Goal: Information Seeking & Learning: Learn about a topic

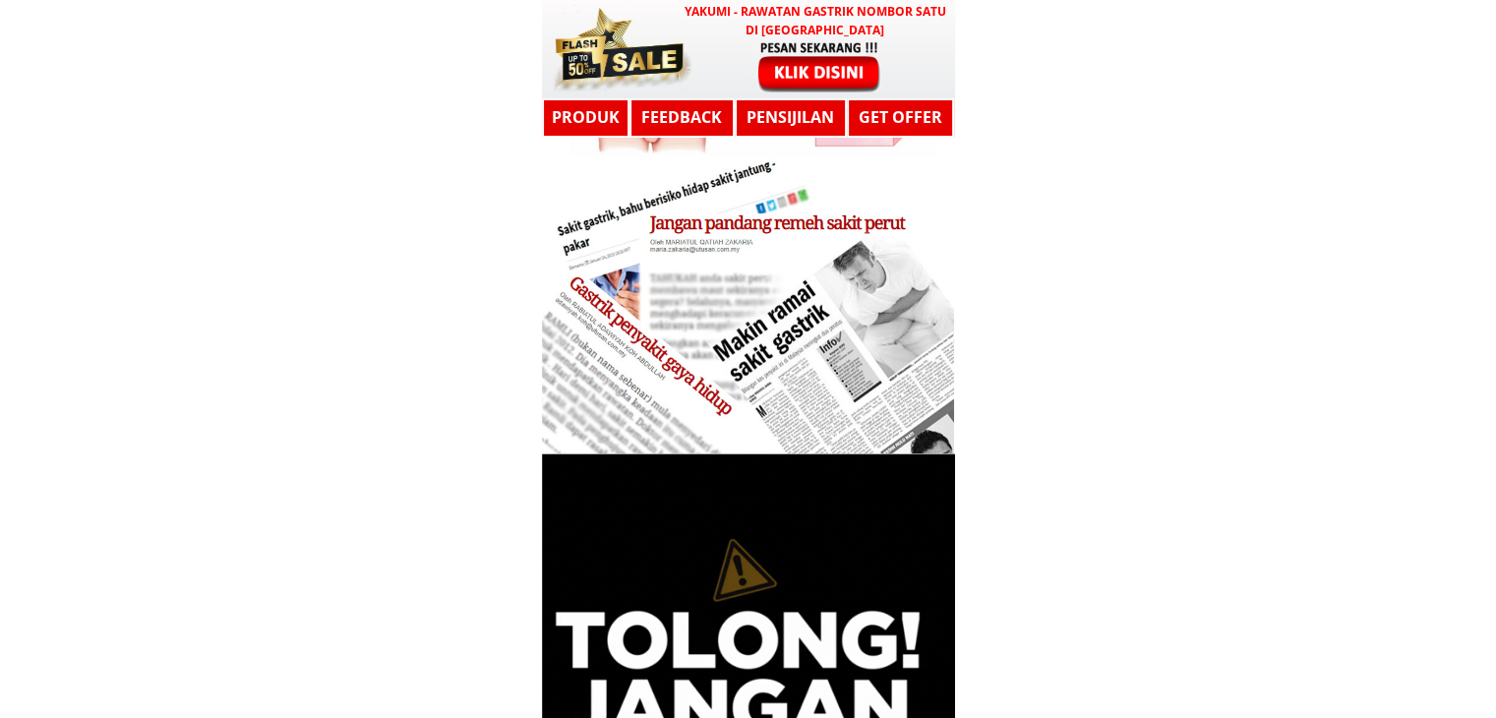
click at [830, 289] on div at bounding box center [748, 305] width 413 height 295
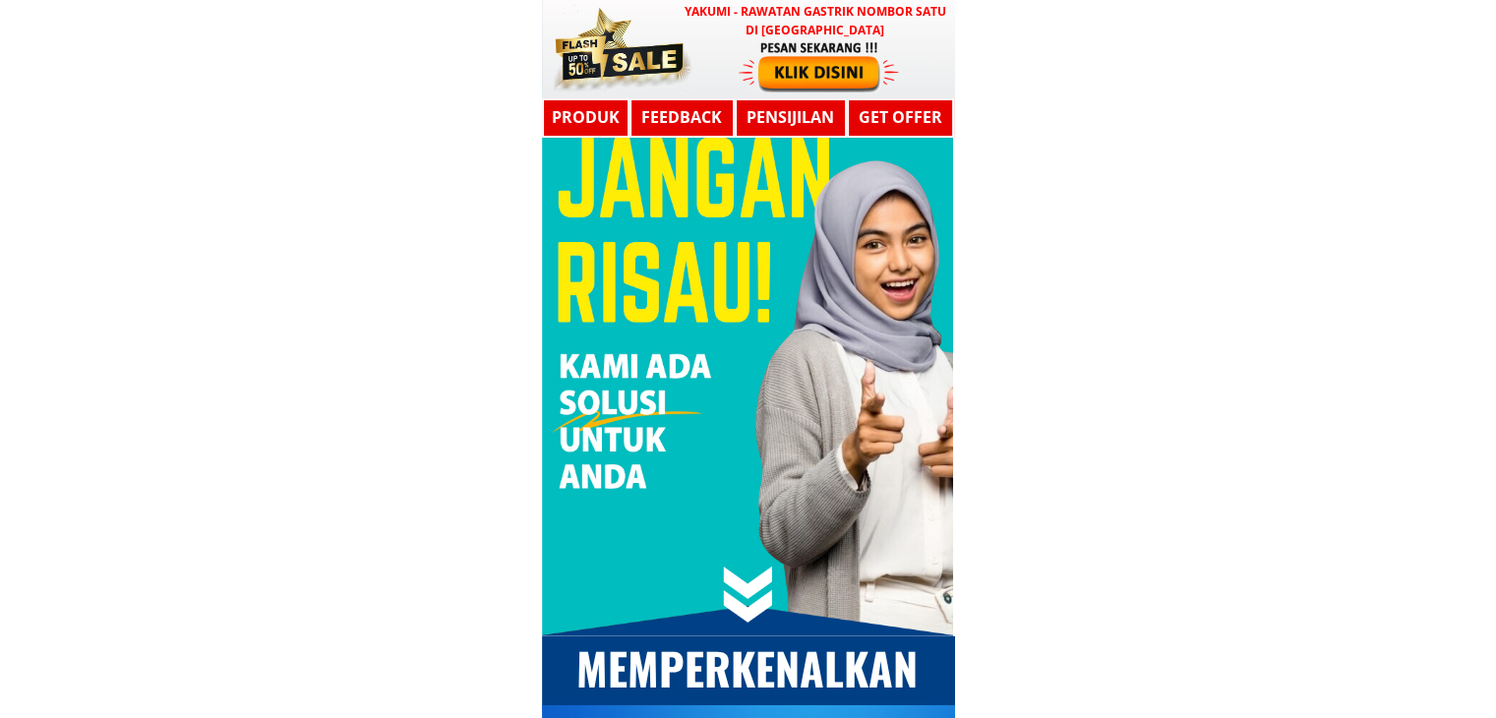
scroll to position [5212, 0]
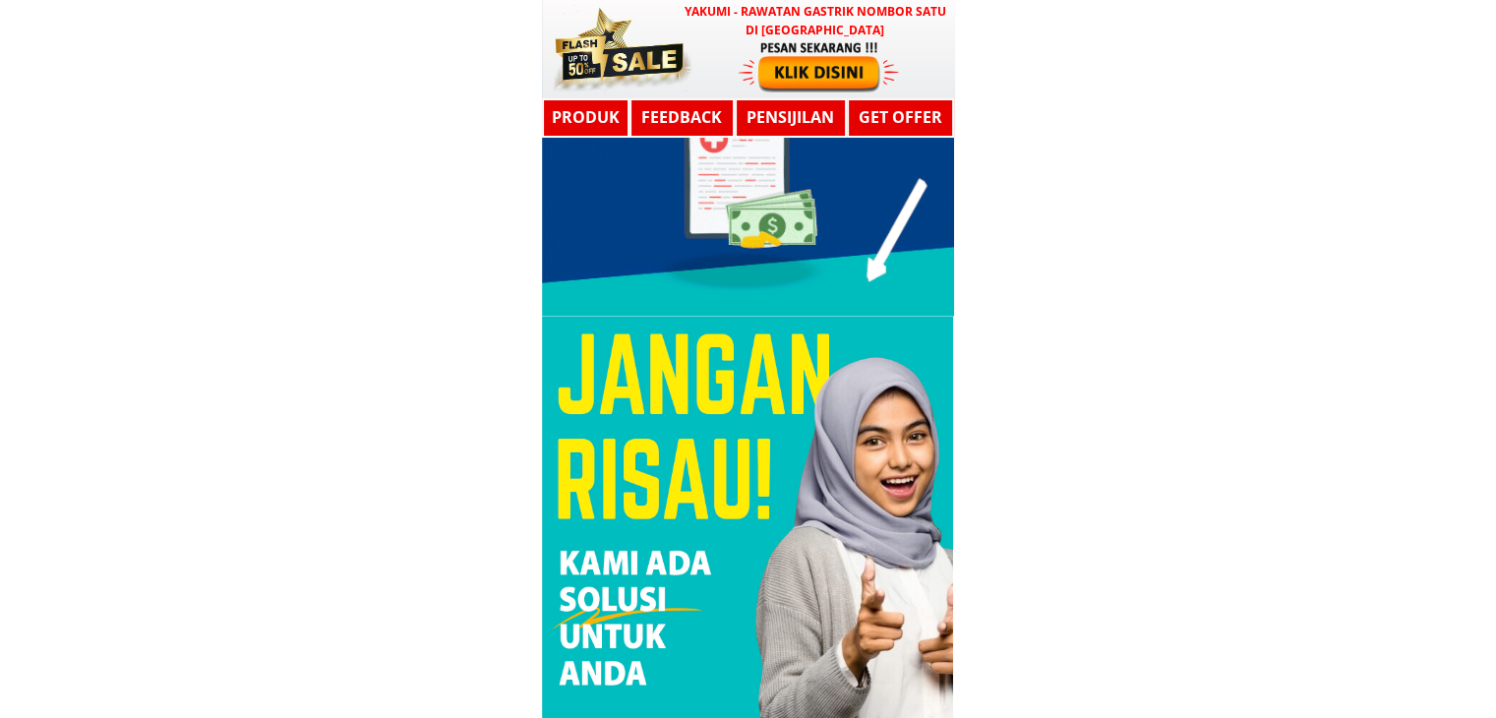
click at [638, 410] on div at bounding box center [747, 575] width 411 height 516
drag, startPoint x: 619, startPoint y: 547, endPoint x: 1013, endPoint y: 409, distance: 417.7
click at [618, 548] on div at bounding box center [747, 575] width 411 height 516
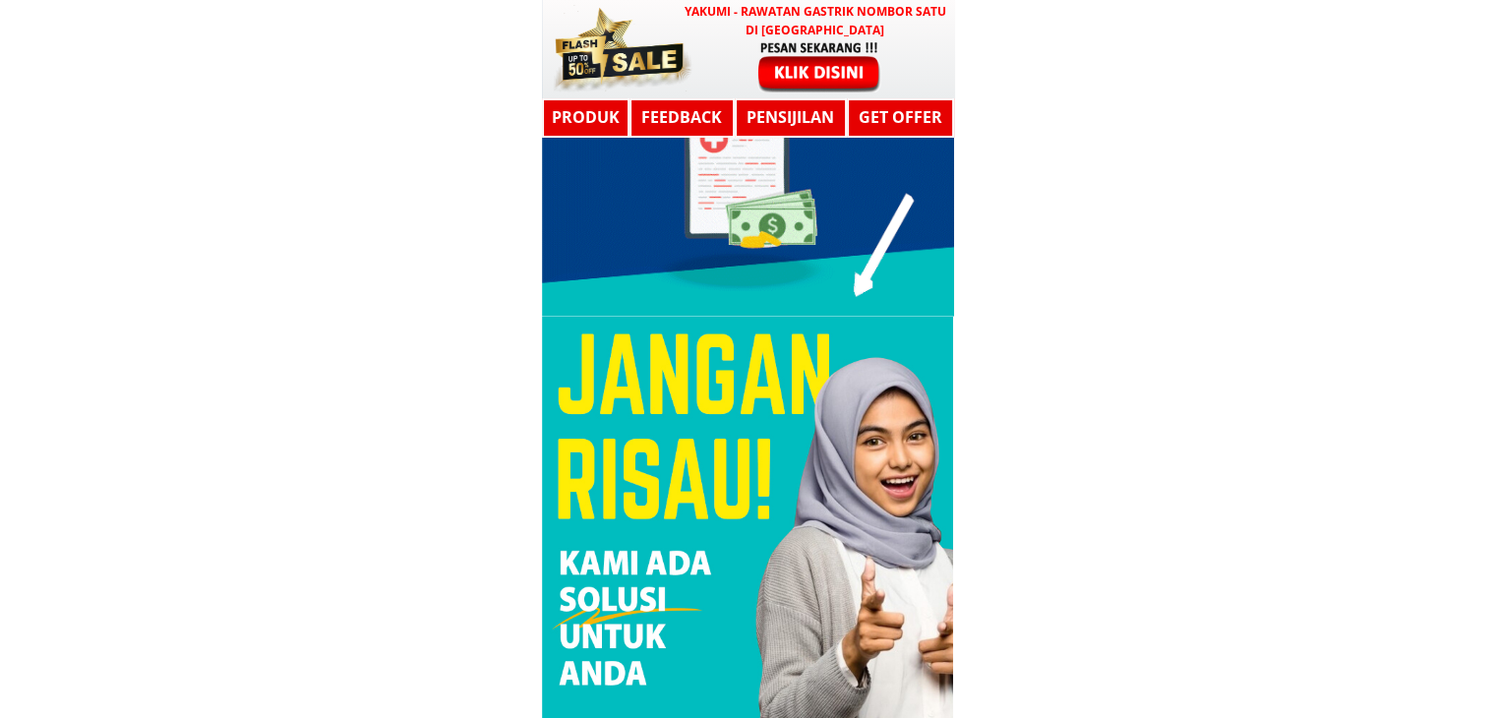
click at [619, 543] on div at bounding box center [747, 575] width 411 height 516
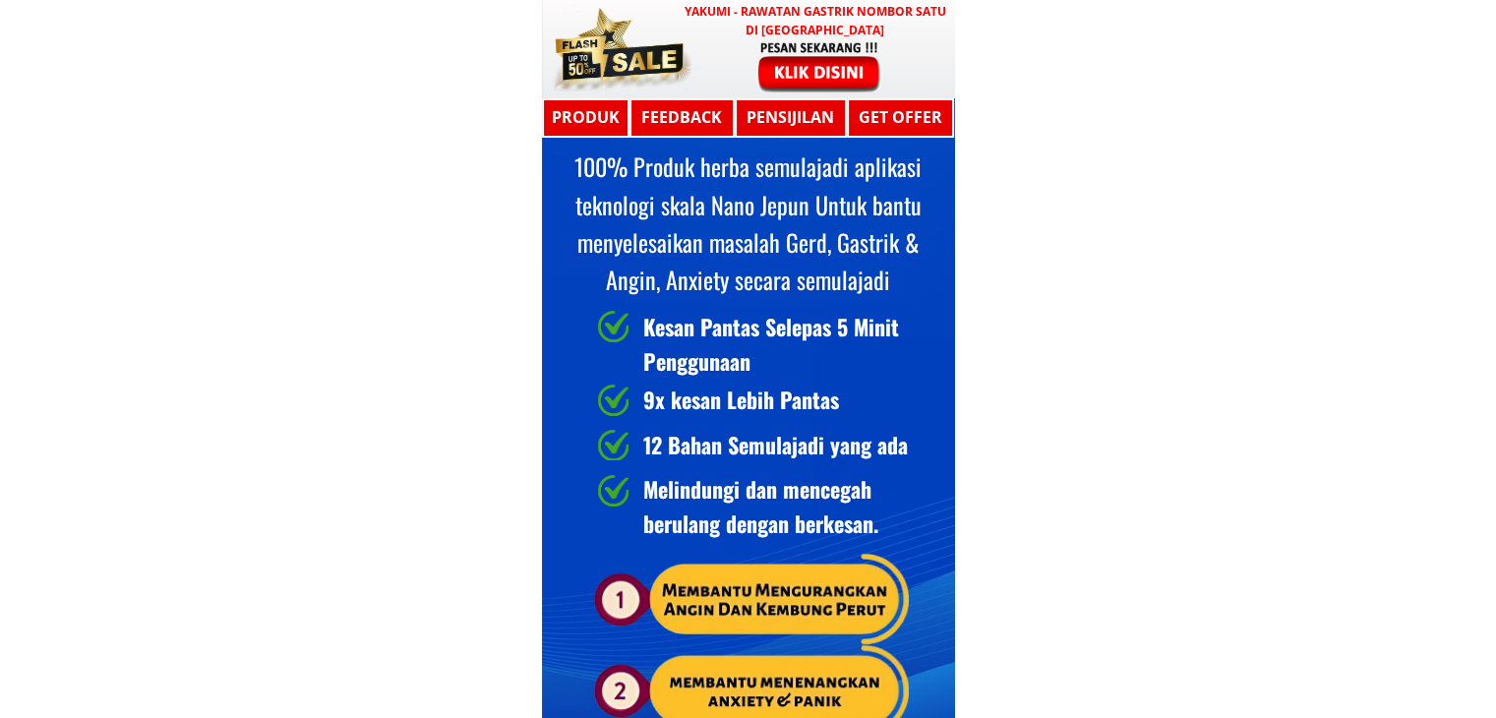
scroll to position [6687, 0]
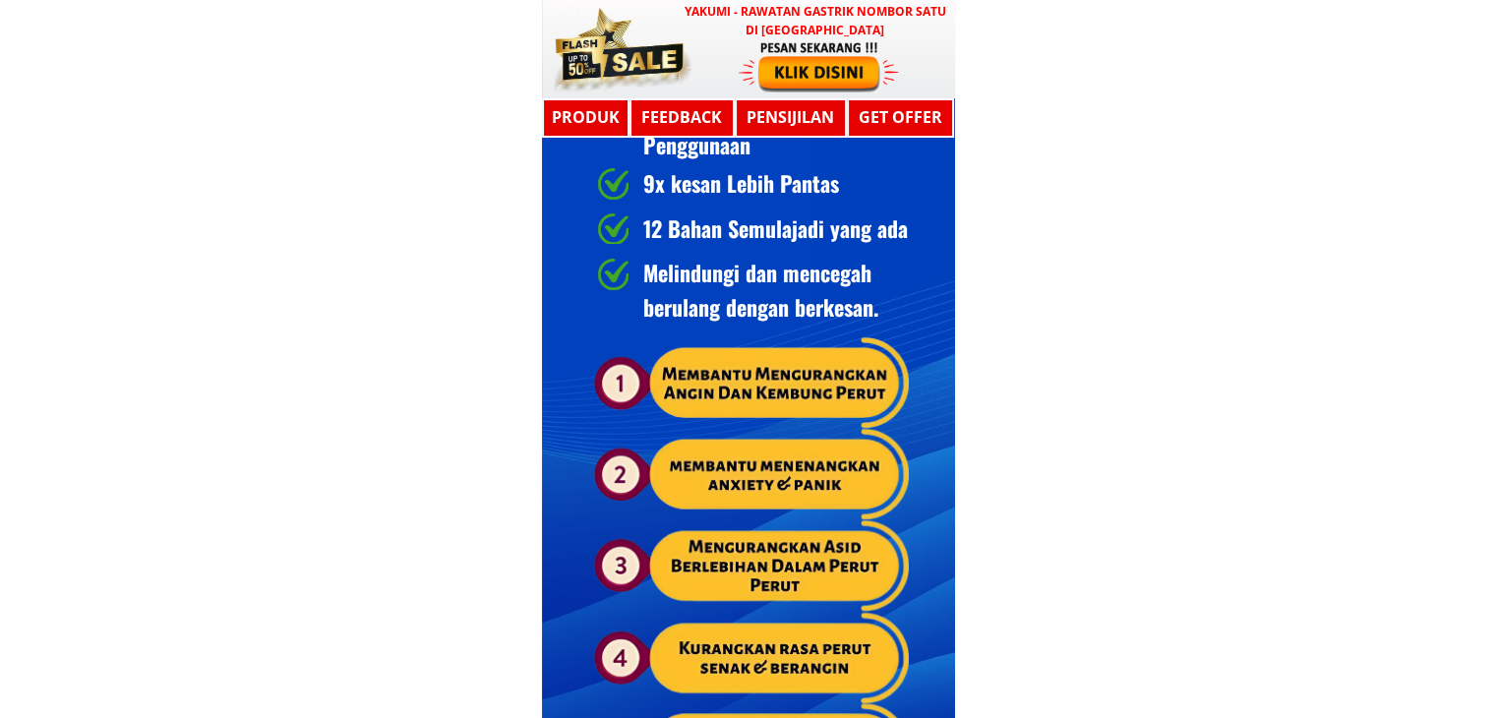
click at [718, 211] on div "12 Bahan Semulajadi yang ada" at bounding box center [846, 228] width 406 height 34
click at [713, 241] on div "12 Bahan Semulajadi yang ada" at bounding box center [846, 228] width 406 height 34
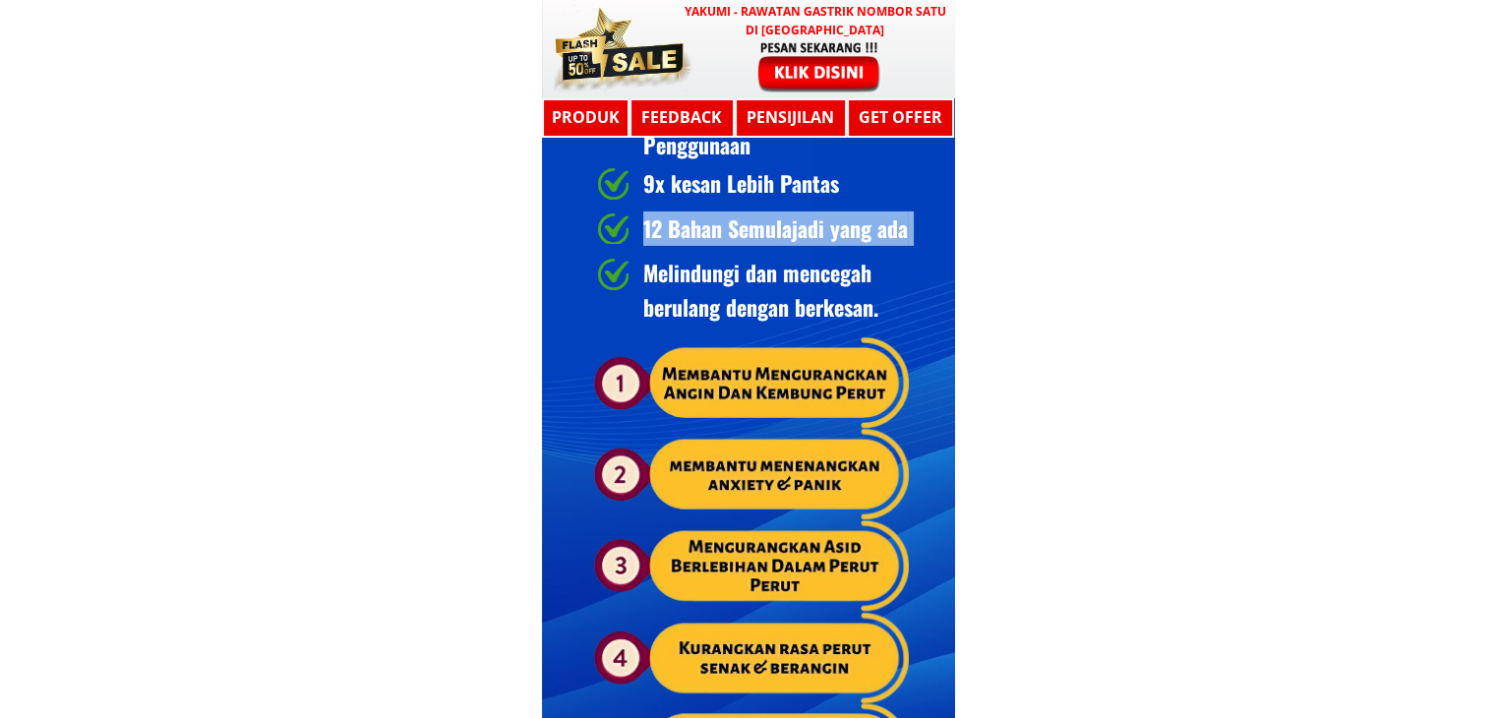
click at [713, 240] on div "12 Bahan Semulajadi yang ada" at bounding box center [846, 228] width 406 height 34
click at [713, 235] on div "12 Bahan Semulajadi yang ada" at bounding box center [846, 228] width 406 height 34
drag, startPoint x: 713, startPoint y: 233, endPoint x: 735, endPoint y: 224, distance: 23.4
click at [873, 241] on div "12 Bahan Semulajadi yang ada" at bounding box center [846, 228] width 406 height 34
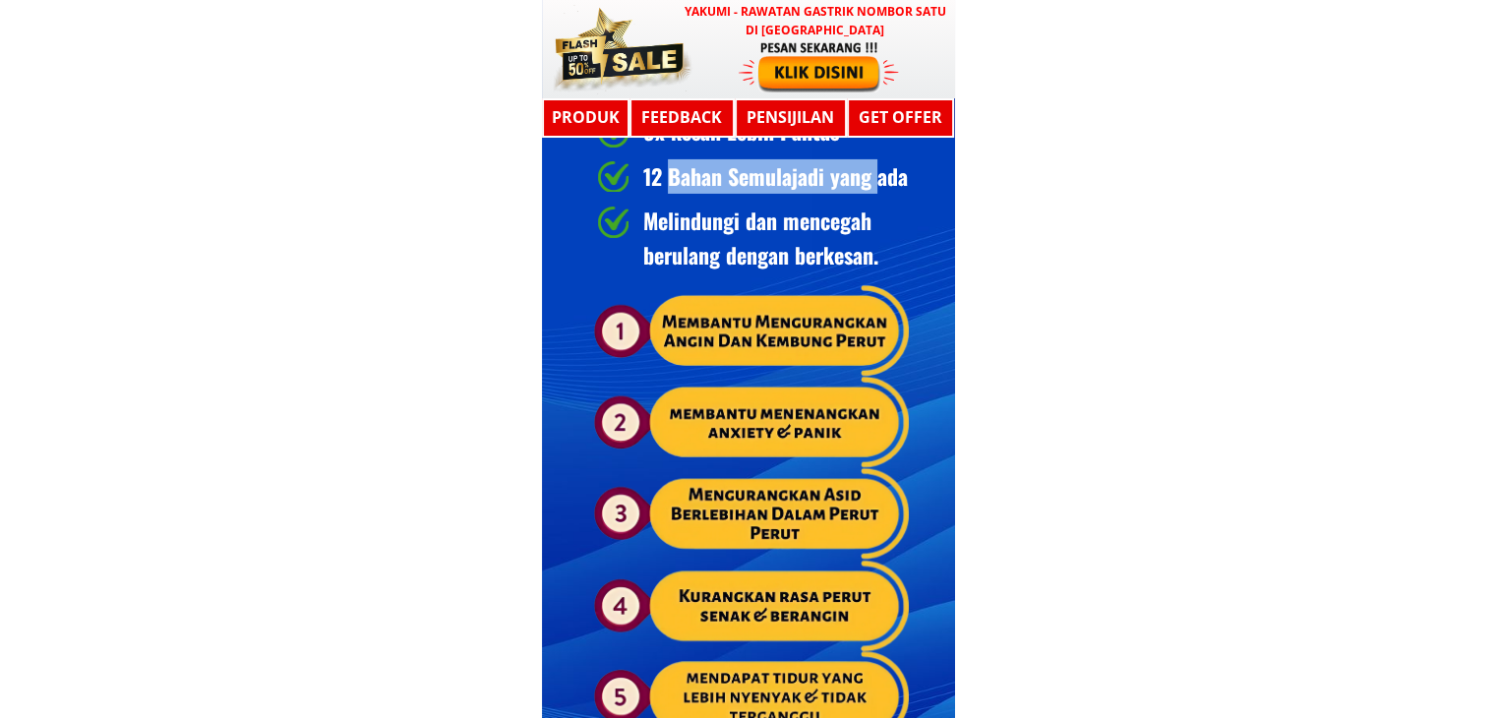
scroll to position [6982, 0]
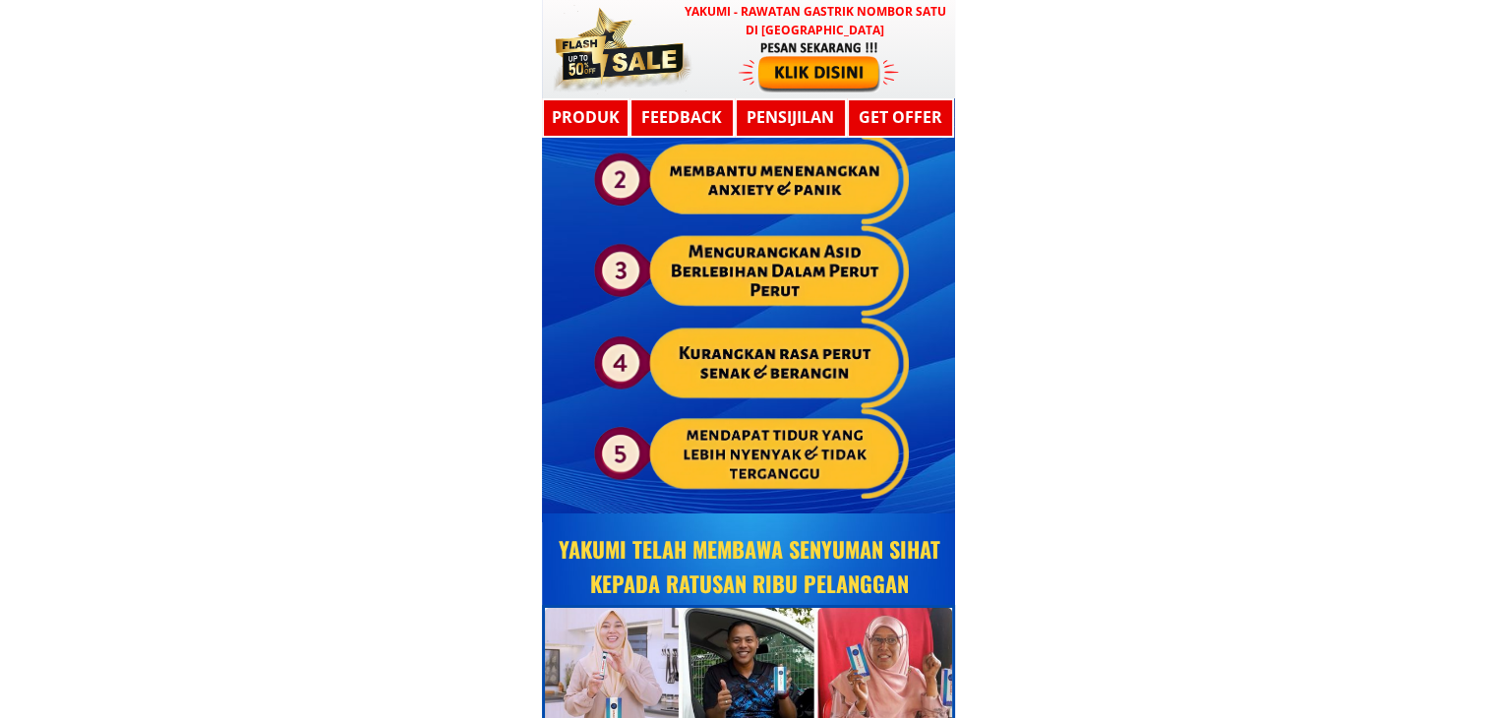
drag, startPoint x: 774, startPoint y: 331, endPoint x: 763, endPoint y: 356, distance: 26.9
click at [770, 344] on div at bounding box center [751, 269] width 315 height 455
click at [763, 356] on div at bounding box center [751, 269] width 315 height 455
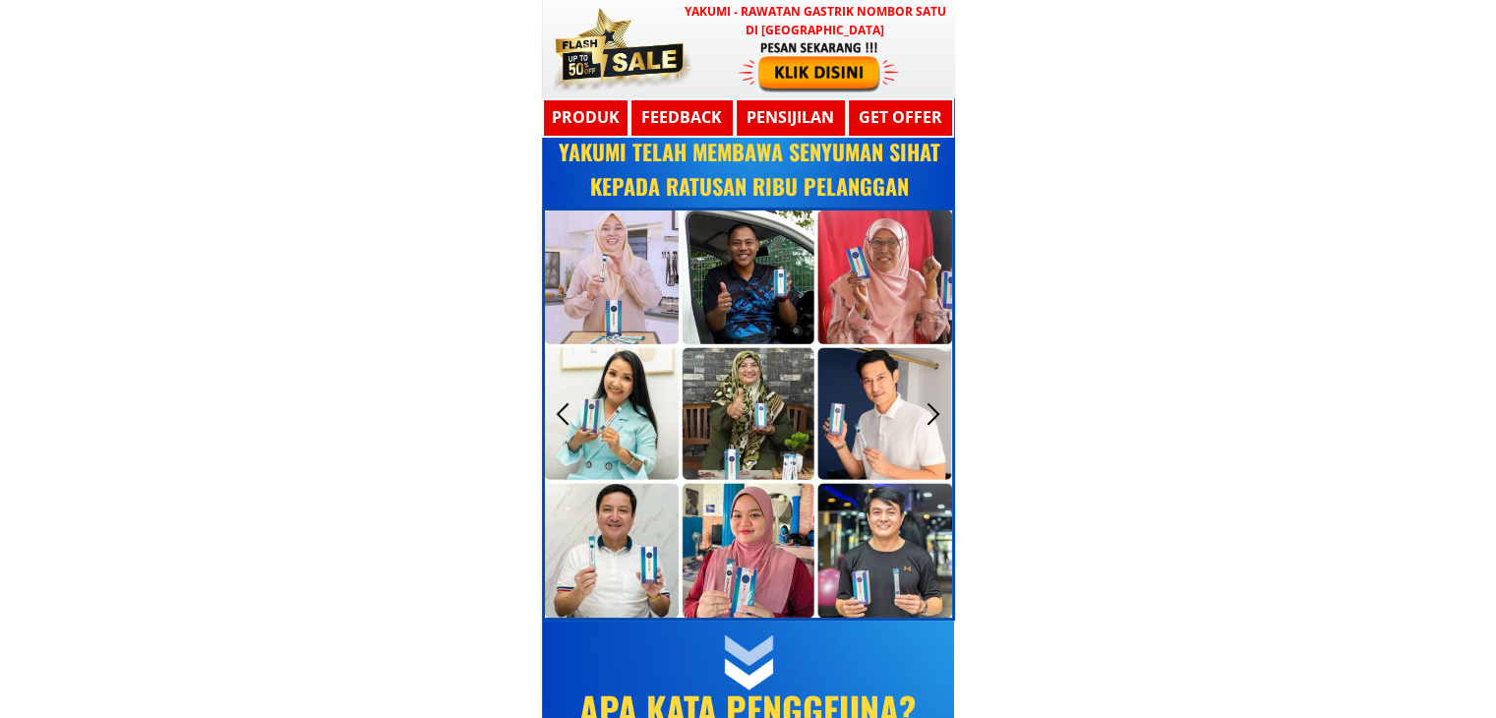
scroll to position [7376, 0]
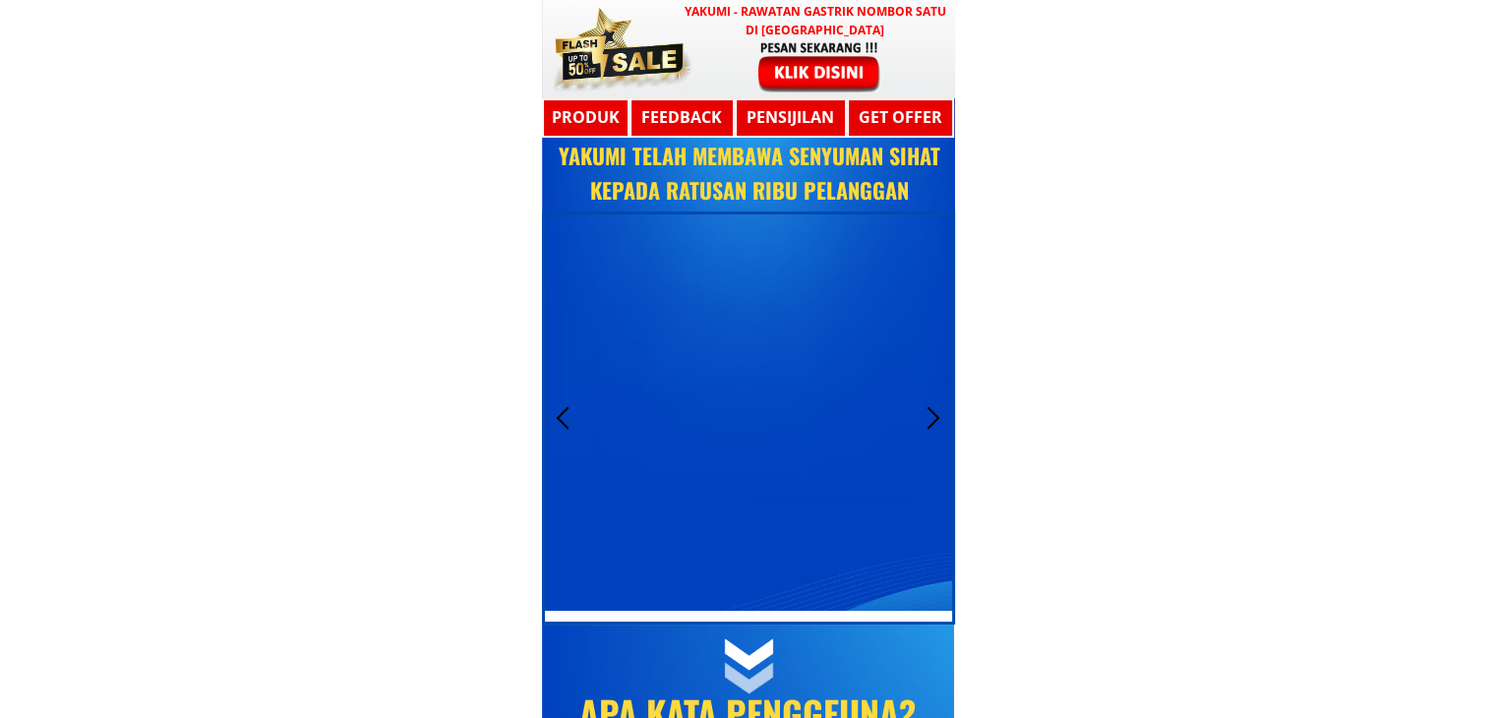
click at [577, 394] on div at bounding box center [748, 417] width 413 height 413
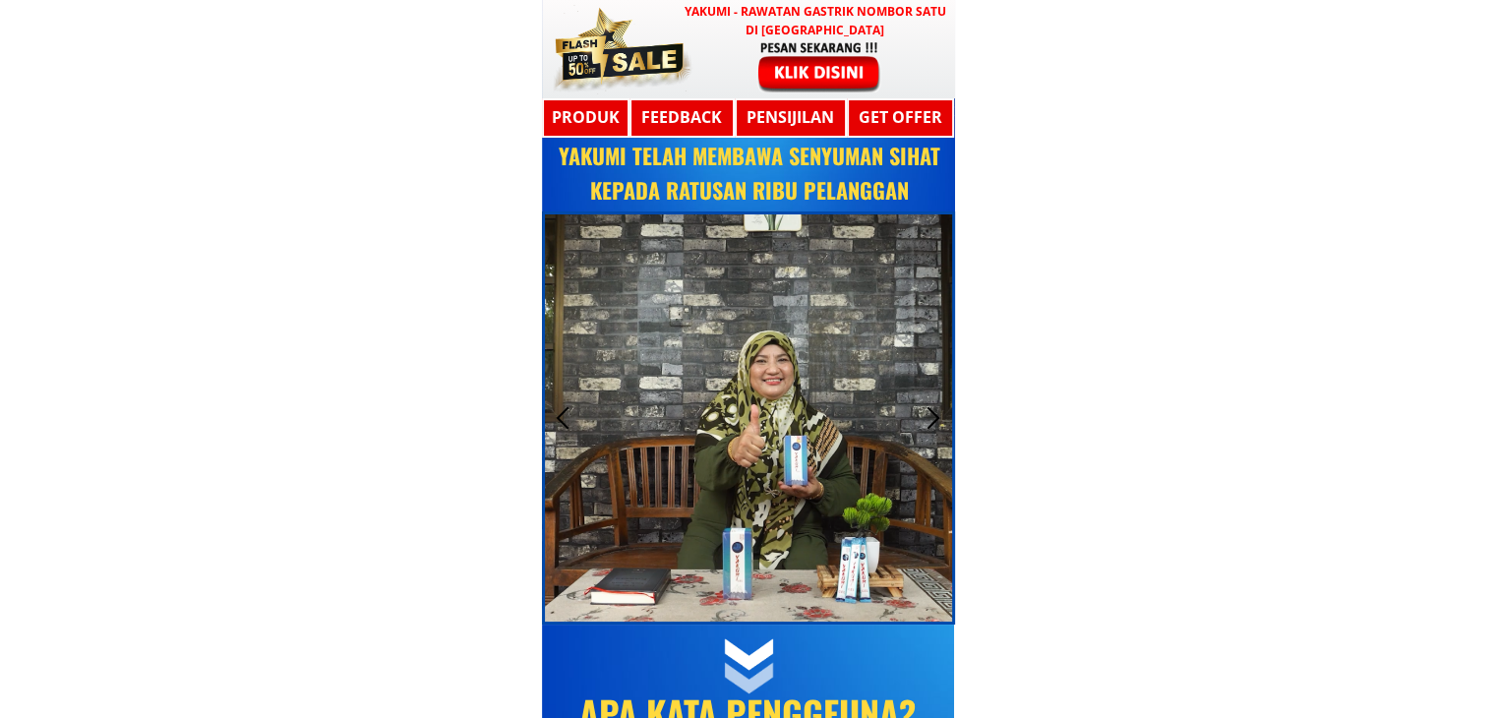
click at [568, 402] on div at bounding box center [563, 417] width 32 height 32
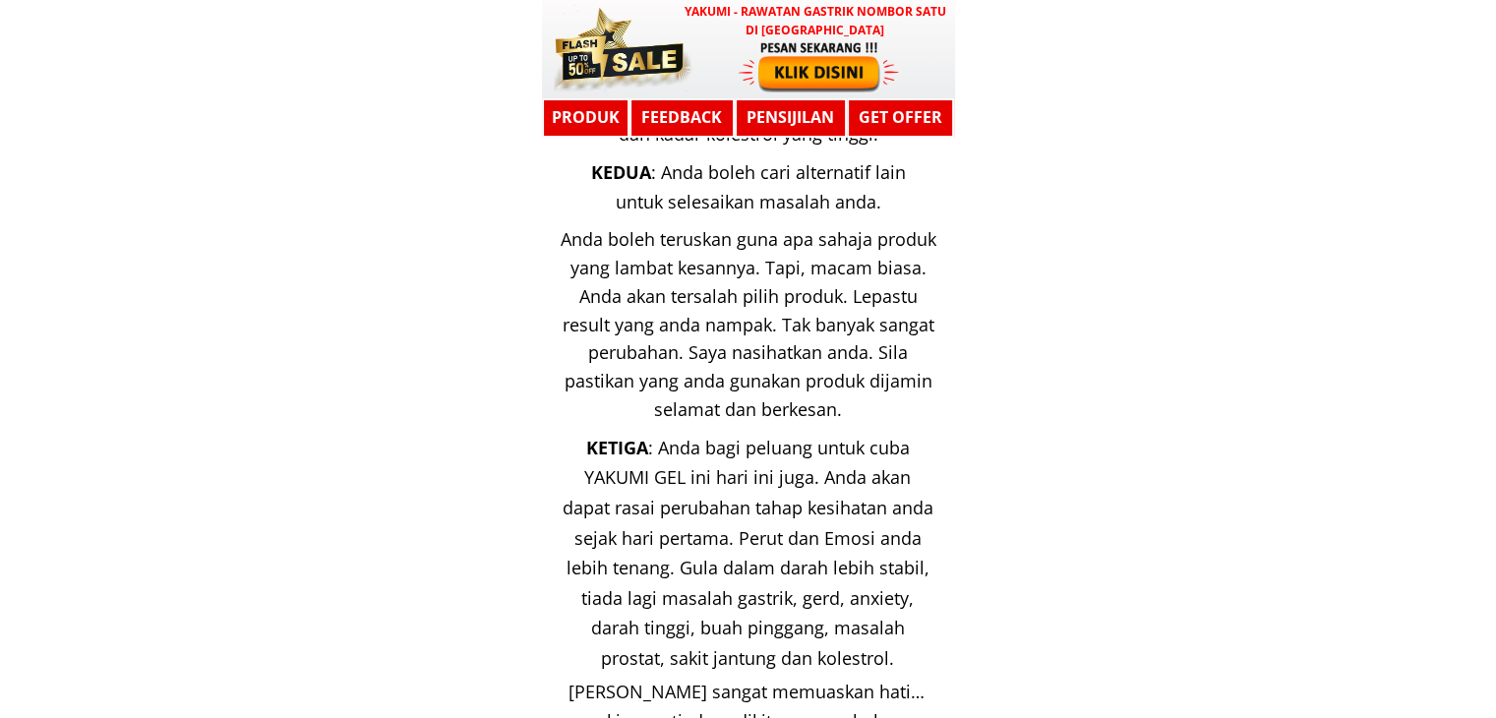
scroll to position [16030, 0]
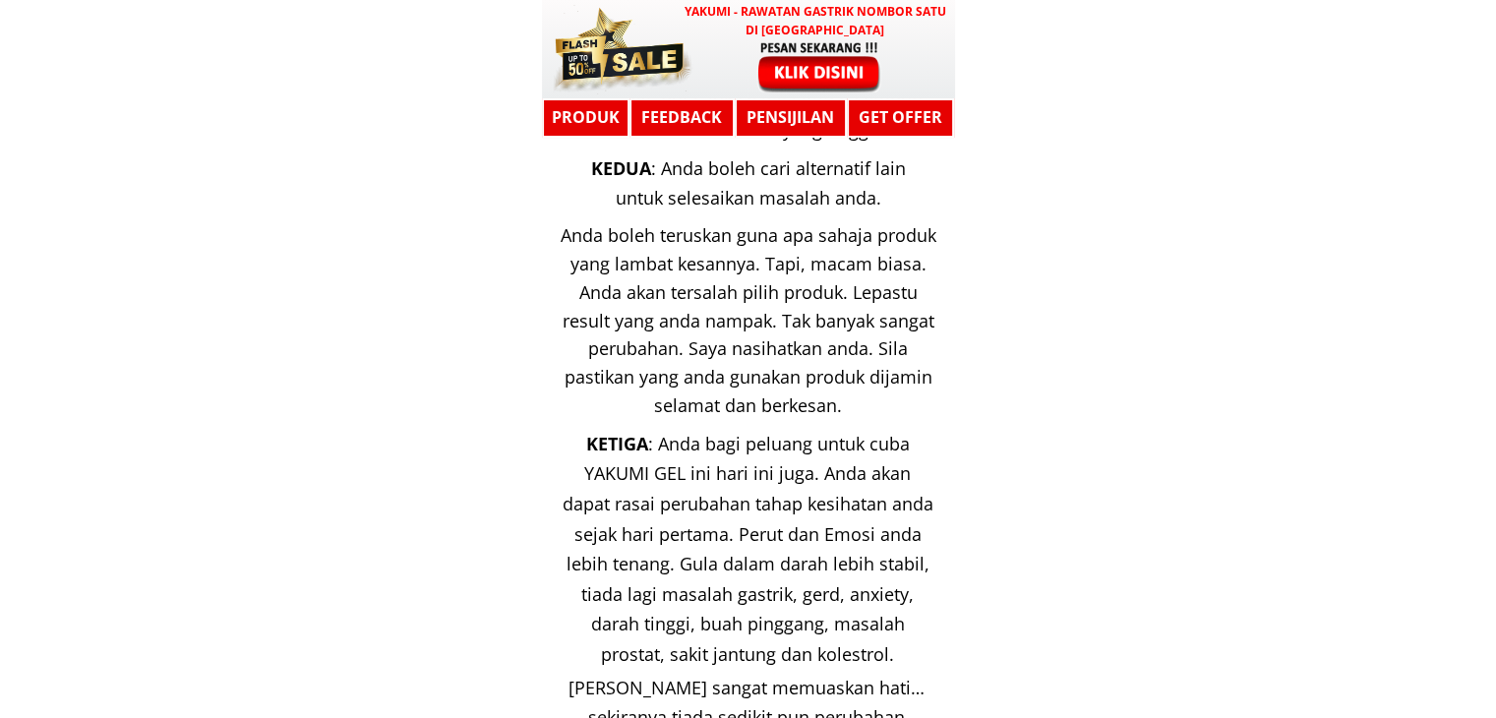
click at [749, 304] on div "Anda boleh teruskan guna apa sahaja produk yang lambat kesannya. Tapi, macam bi…" at bounding box center [748, 320] width 381 height 199
click at [749, 302] on div "Anda boleh teruskan guna apa sahaja produk yang lambat kesannya. Tapi, macam bi…" at bounding box center [748, 320] width 381 height 199
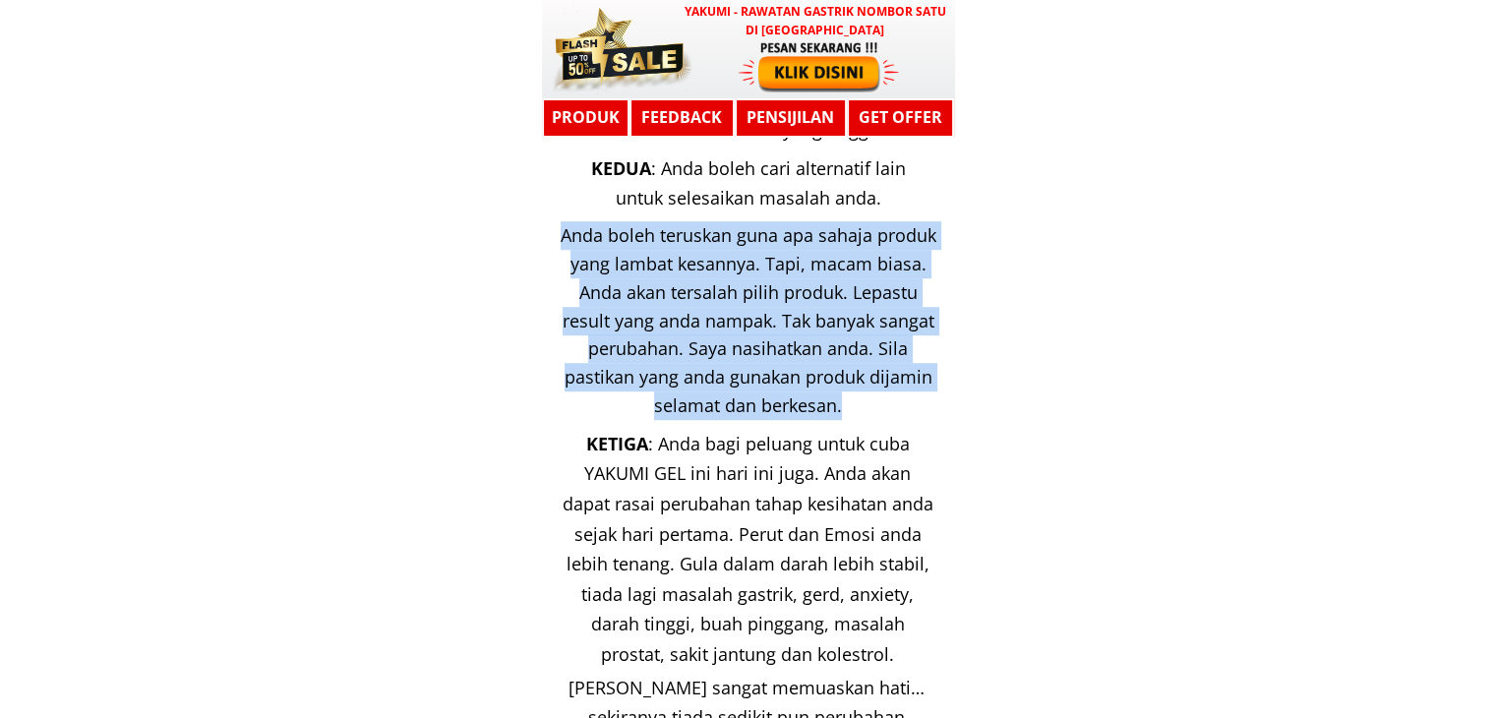
click at [749, 302] on div "Anda boleh teruskan guna apa sahaja produk yang lambat kesannya. Tapi, macam bi…" at bounding box center [748, 320] width 381 height 199
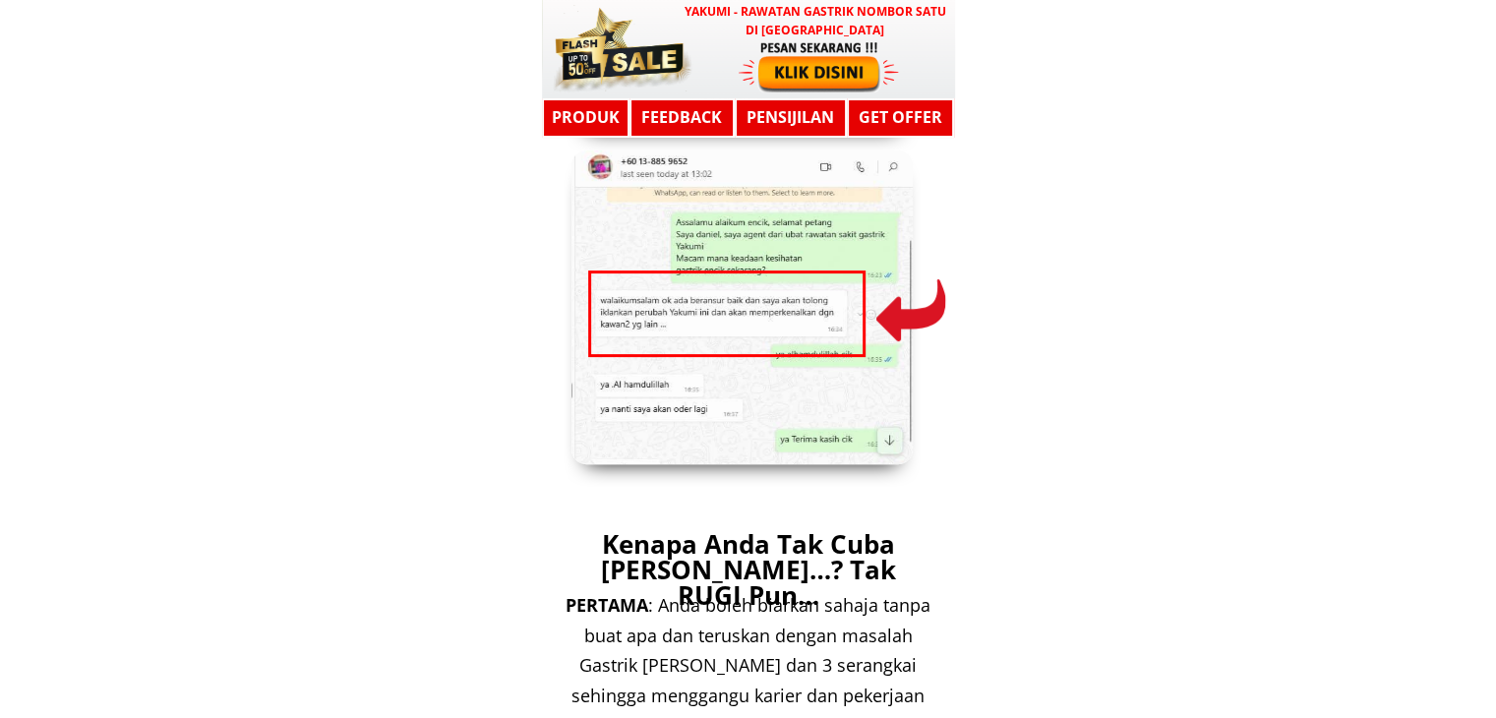
scroll to position [15440, 0]
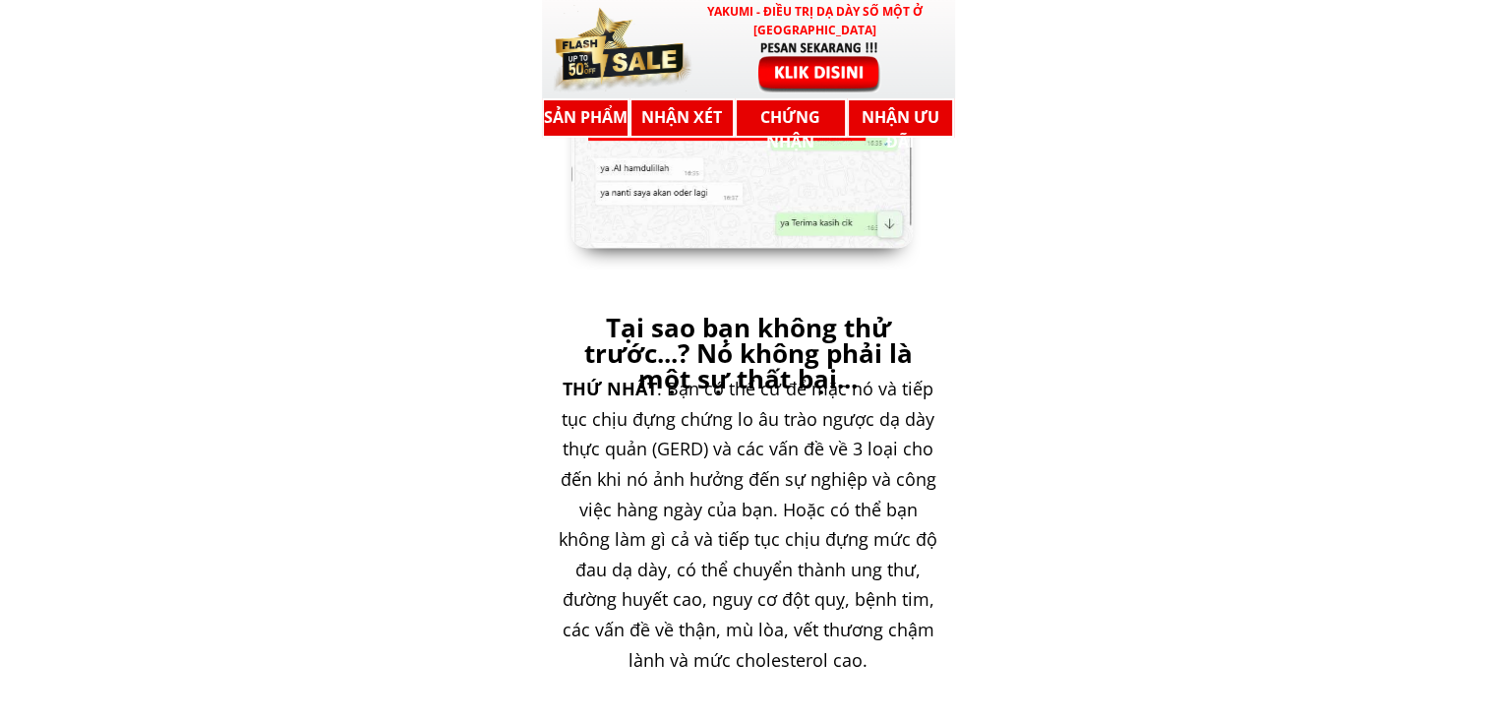
click at [658, 385] on font ": Bạn có thể cứ để mặc nó và tiếp tục chịu đựng chứng lo âu trào ngược dạ dày t…" at bounding box center [748, 524] width 379 height 294
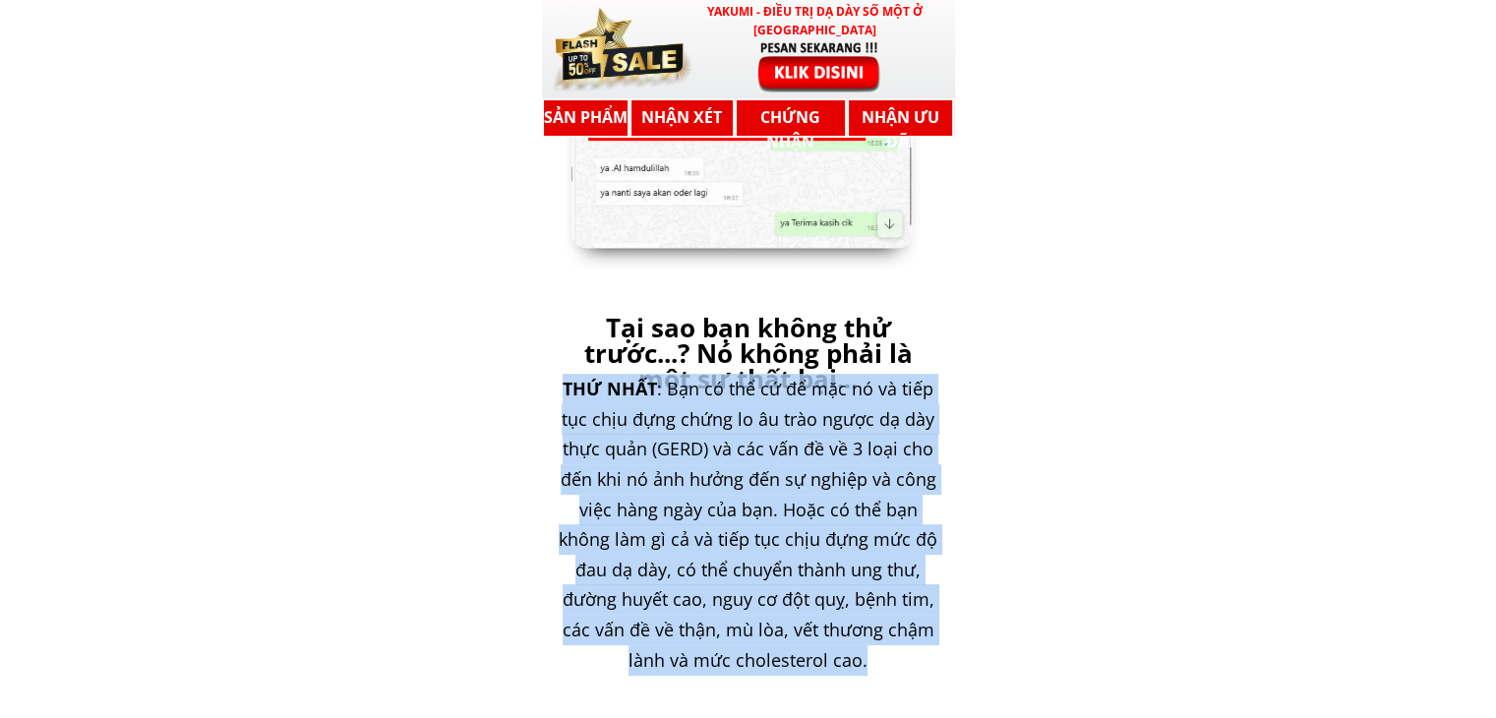
click at [658, 385] on font ": Bạn có thể cứ để mặc nó và tiếp tục chịu đựng chứng lo âu trào ngược dạ dày t…" at bounding box center [748, 524] width 379 height 294
click at [629, 418] on font ": Bạn có thể cứ để mặc nó và tiếp tục chịu đựng chứng lo âu trào ngược dạ dày t…" at bounding box center [748, 524] width 379 height 294
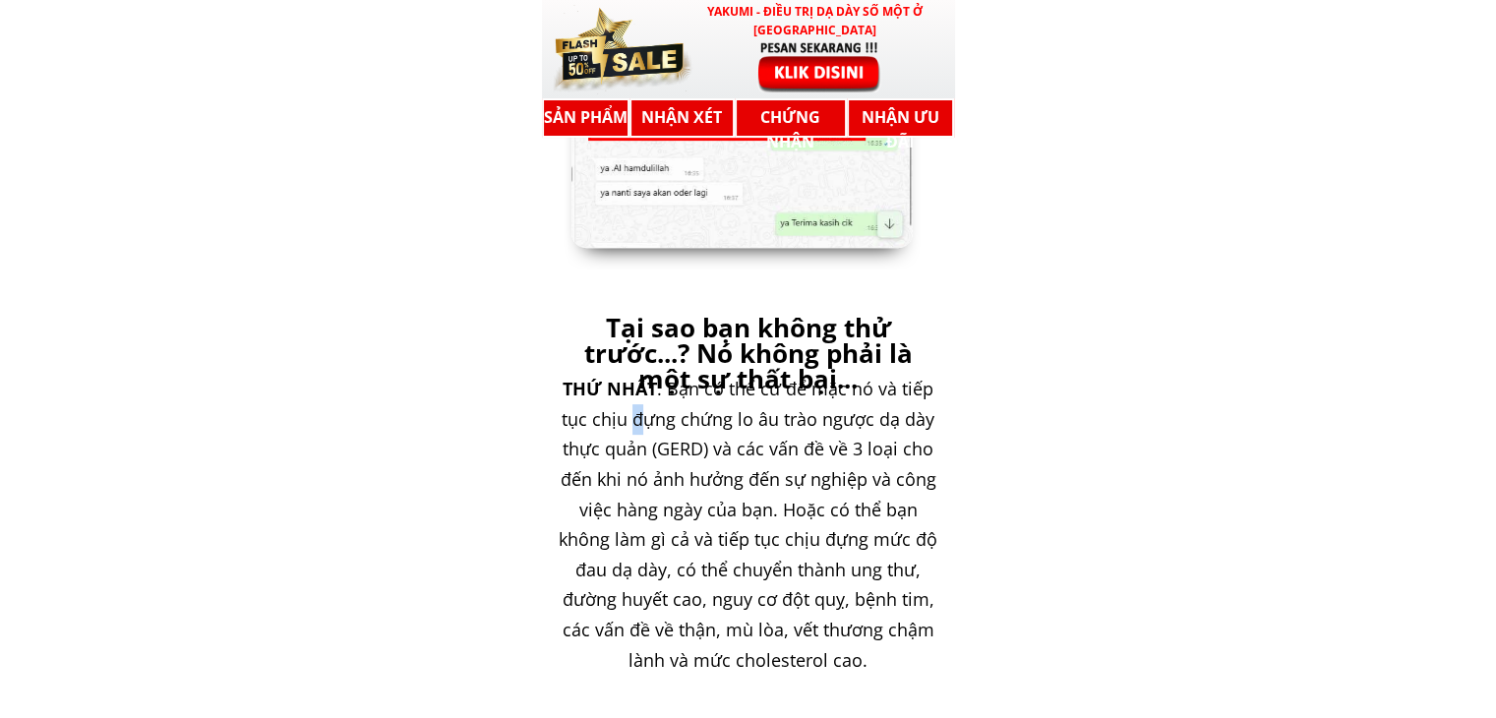
click at [629, 418] on font ": Bạn có thể cứ để mặc nó và tiếp tục chịu đựng chứng lo âu trào ngược dạ dày t…" at bounding box center [748, 524] width 379 height 294
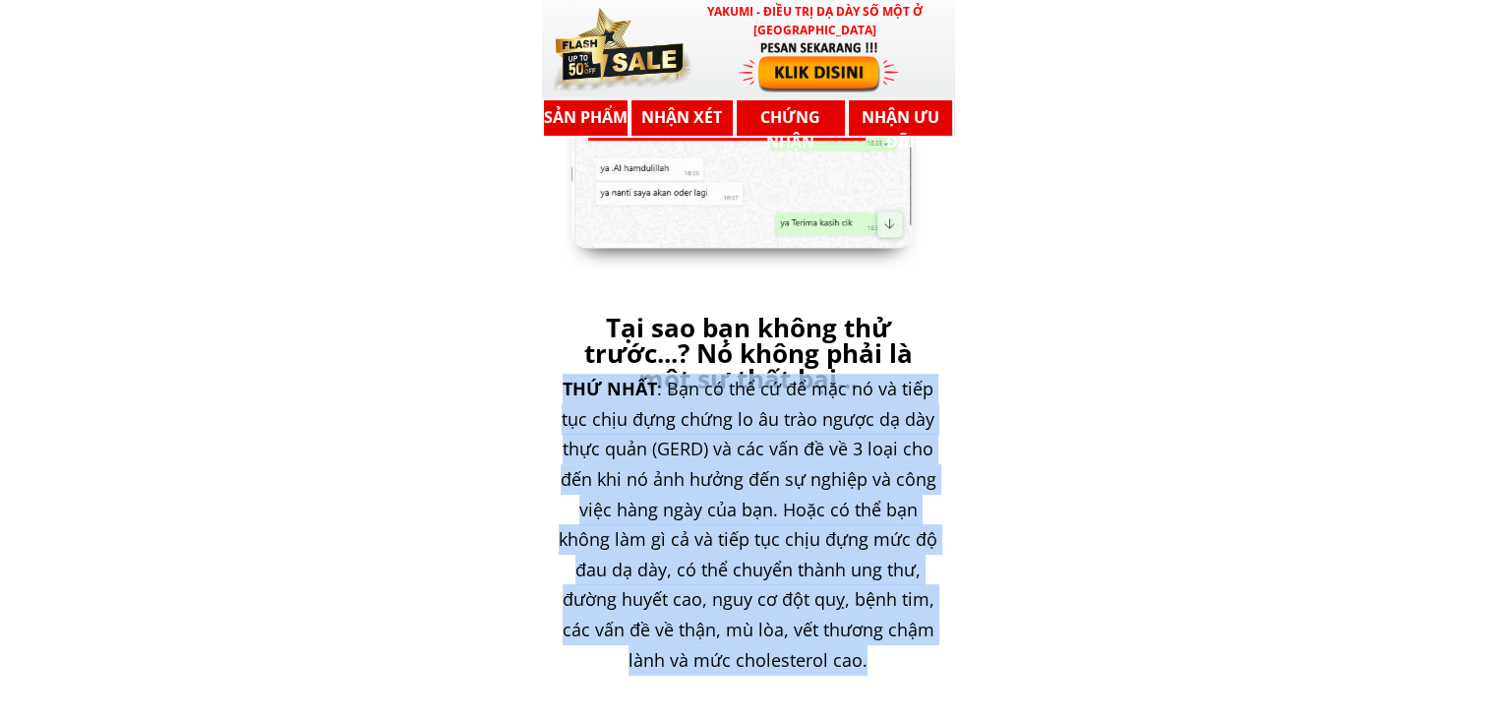
click at [626, 417] on font ": Bạn có thể cứ để mặc nó và tiếp tục chịu đựng chứng lo âu trào ngược dạ dày t…" at bounding box center [748, 524] width 379 height 294
click at [730, 399] on font ": Bạn có thể cứ để mặc nó và tiếp tục chịu đựng chứng lo âu trào ngược dạ dày t…" at bounding box center [748, 524] width 379 height 294
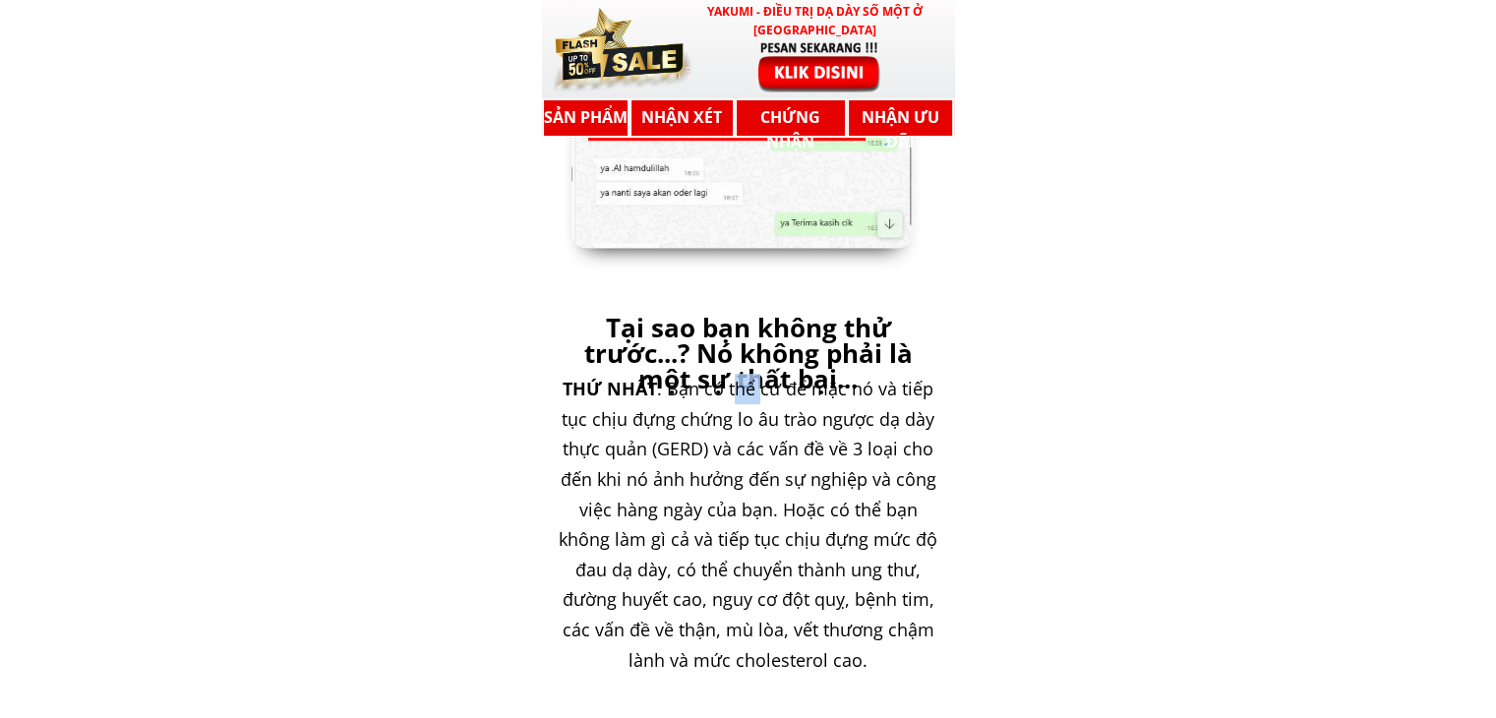
click at [730, 398] on font ": Bạn có thể cứ để mặc nó và tiếp tục chịu đựng chứng lo âu trào ngược dạ dày t…" at bounding box center [748, 524] width 379 height 294
click at [934, 430] on div "THỨ NHẤT : Bạn có thể cứ để mặc nó và tiếp tục chịu đựng chứng lo âu trào ngược…" at bounding box center [748, 524] width 381 height 301
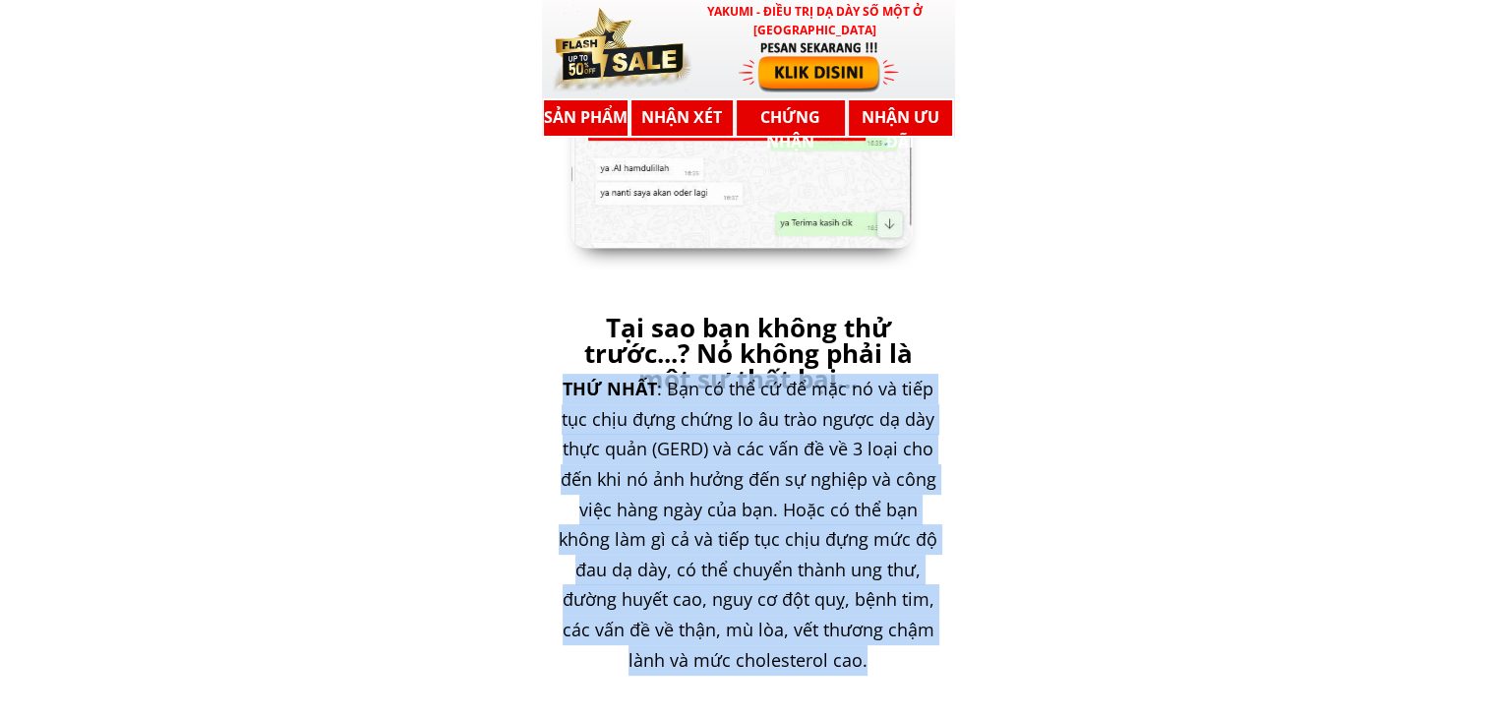
click at [934, 430] on div "THỨ NHẤT : Bạn có thể cứ để mặc nó và tiếp tục chịu đựng chứng lo âu trào ngược…" at bounding box center [748, 524] width 381 height 301
click at [922, 464] on div "THỨ NHẤT : Bạn có thể cứ để mặc nó và tiếp tục chịu đựng chứng lo âu trào ngược…" at bounding box center [748, 524] width 381 height 301
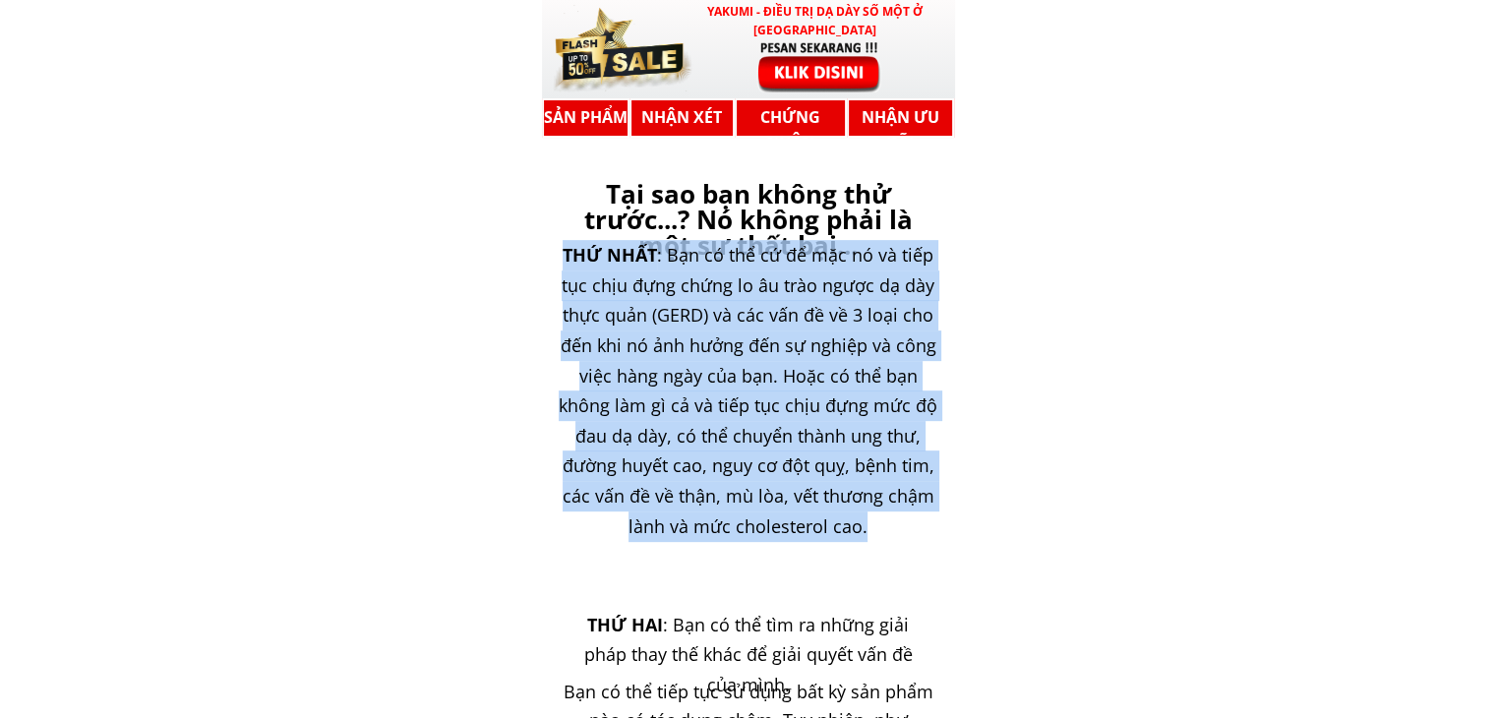
scroll to position [15637, 0]
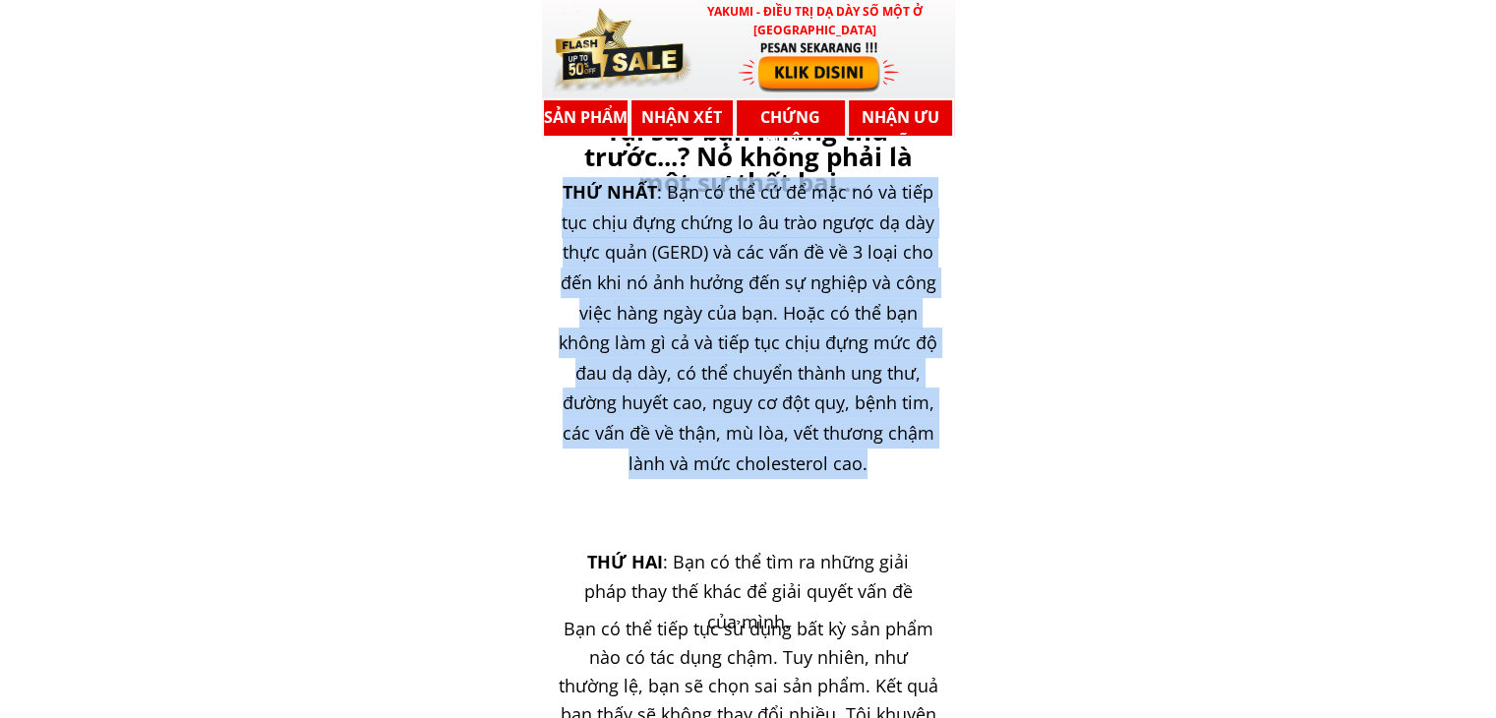
click at [848, 386] on div "THỨ NHẤT : Bạn có thể cứ để mặc nó và tiếp tục chịu đựng chứng lo âu trào ngược…" at bounding box center [748, 327] width 381 height 301
click at [823, 364] on font ": Bạn có thể cứ để mặc nó và tiếp tục chịu đựng chứng lo âu trào ngược dạ dày t…" at bounding box center [748, 327] width 379 height 294
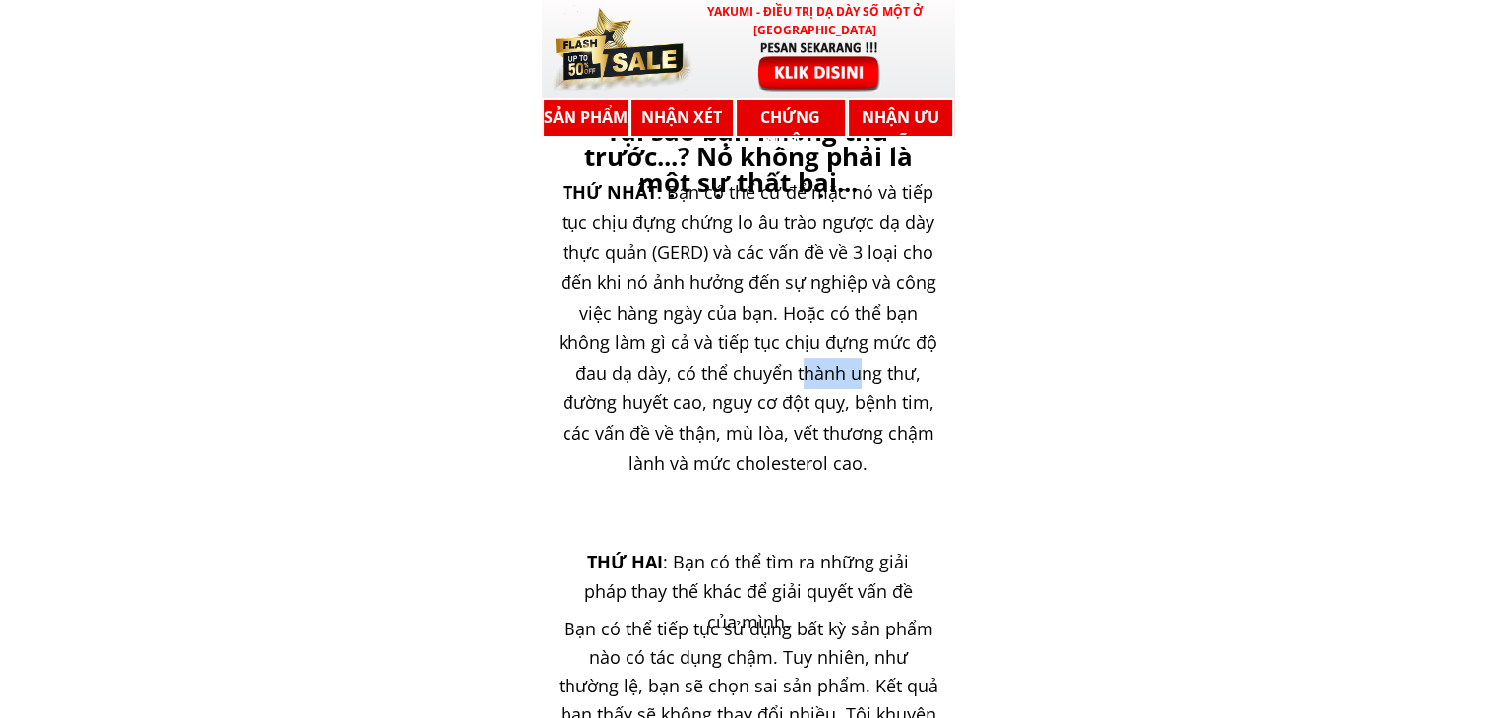
click at [823, 364] on font ": Bạn có thể cứ để mặc nó và tiếp tục chịu đựng chứng lo âu trào ngược dạ dày t…" at bounding box center [748, 327] width 379 height 294
click at [724, 381] on font ": Bạn có thể cứ để mặc nó và tiếp tục chịu đựng chứng lo âu trào ngược dạ dày t…" at bounding box center [748, 327] width 379 height 294
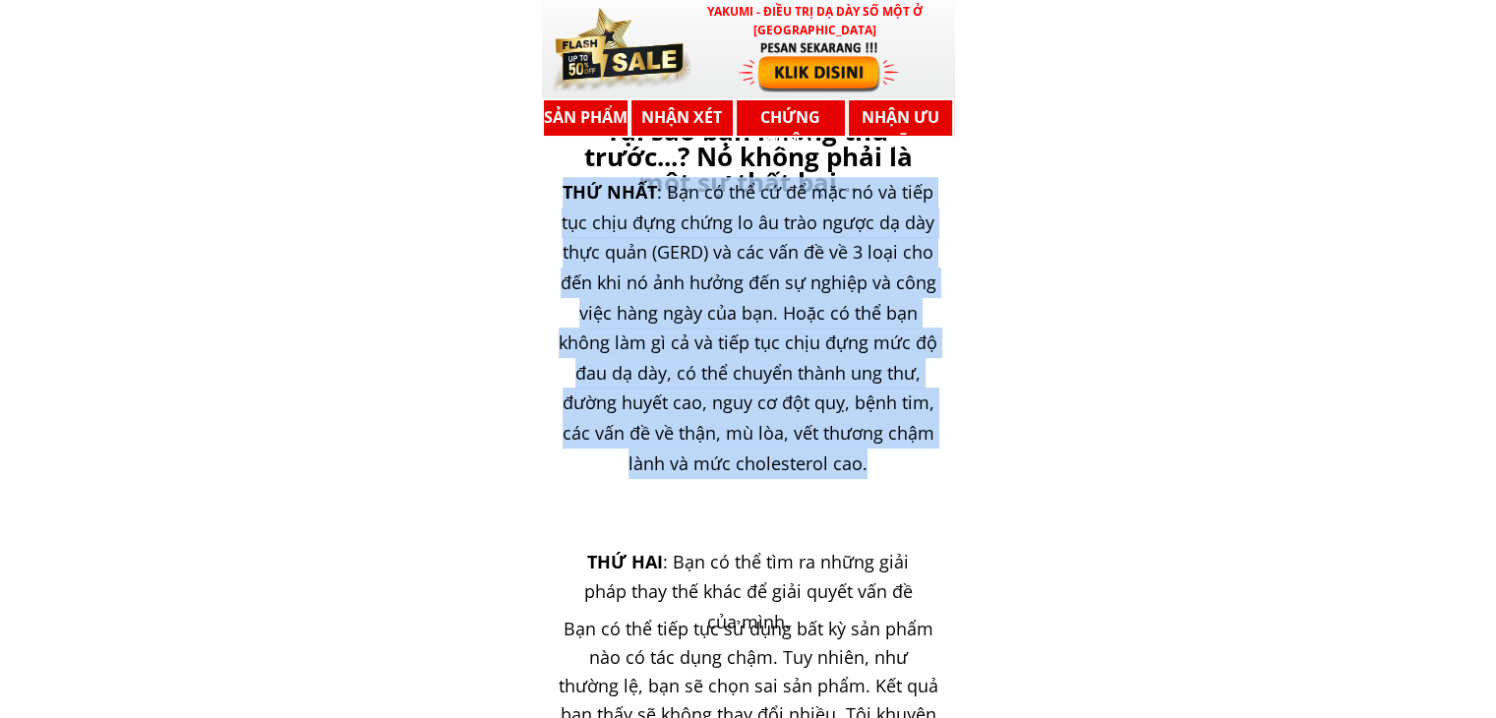
click at [724, 381] on font ": Bạn có thể cứ để mặc nó và tiếp tục chịu đựng chứng lo âu trào ngược dạ dày t…" at bounding box center [748, 327] width 379 height 294
click at [683, 416] on div "THỨ NHẤT : Bạn có thể cứ để mặc nó và tiếp tục chịu đựng chứng lo âu trào ngược…" at bounding box center [748, 327] width 381 height 301
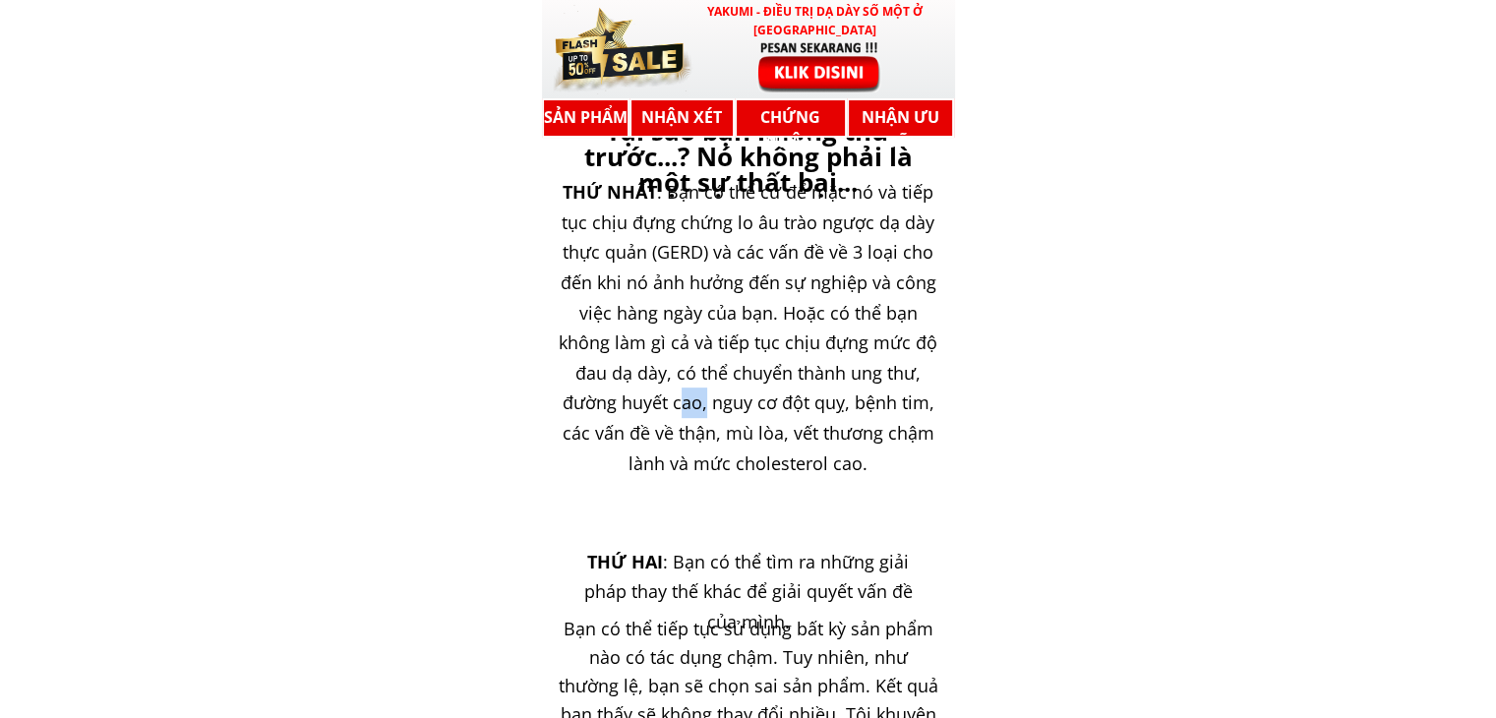
click at [683, 416] on div "THỨ NHẤT : Bạn có thể cứ để mặc nó và tiếp tục chịu đựng chứng lo âu trào ngược…" at bounding box center [748, 327] width 381 height 301
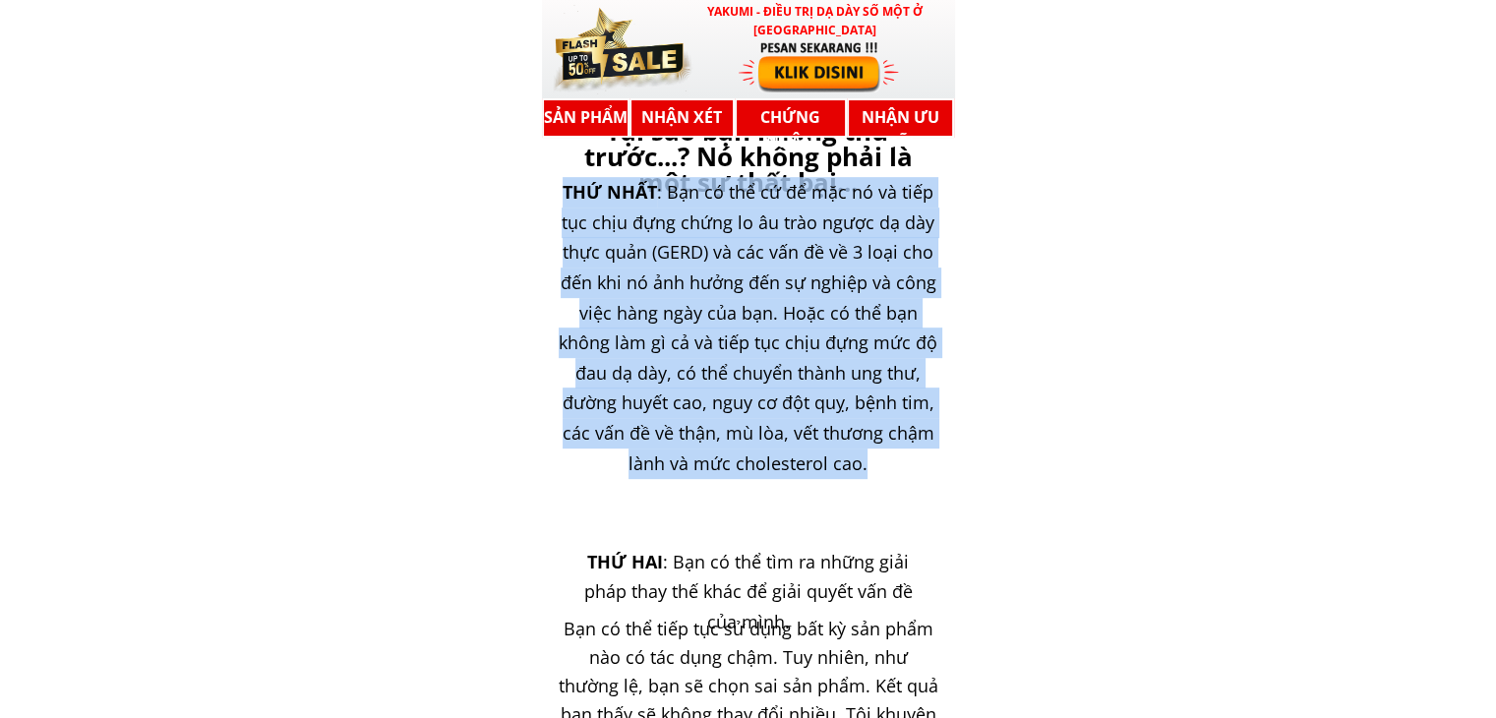
click at [683, 416] on div "THỨ NHẤT : Bạn có thể cứ để mặc nó và tiếp tục chịu đựng chứng lo âu trào ngược…" at bounding box center [748, 327] width 381 height 301
click at [797, 426] on font ": Bạn có thể cứ để mặc nó và tiếp tục chịu đựng chứng lo âu trào ngược dạ dày t…" at bounding box center [748, 327] width 379 height 294
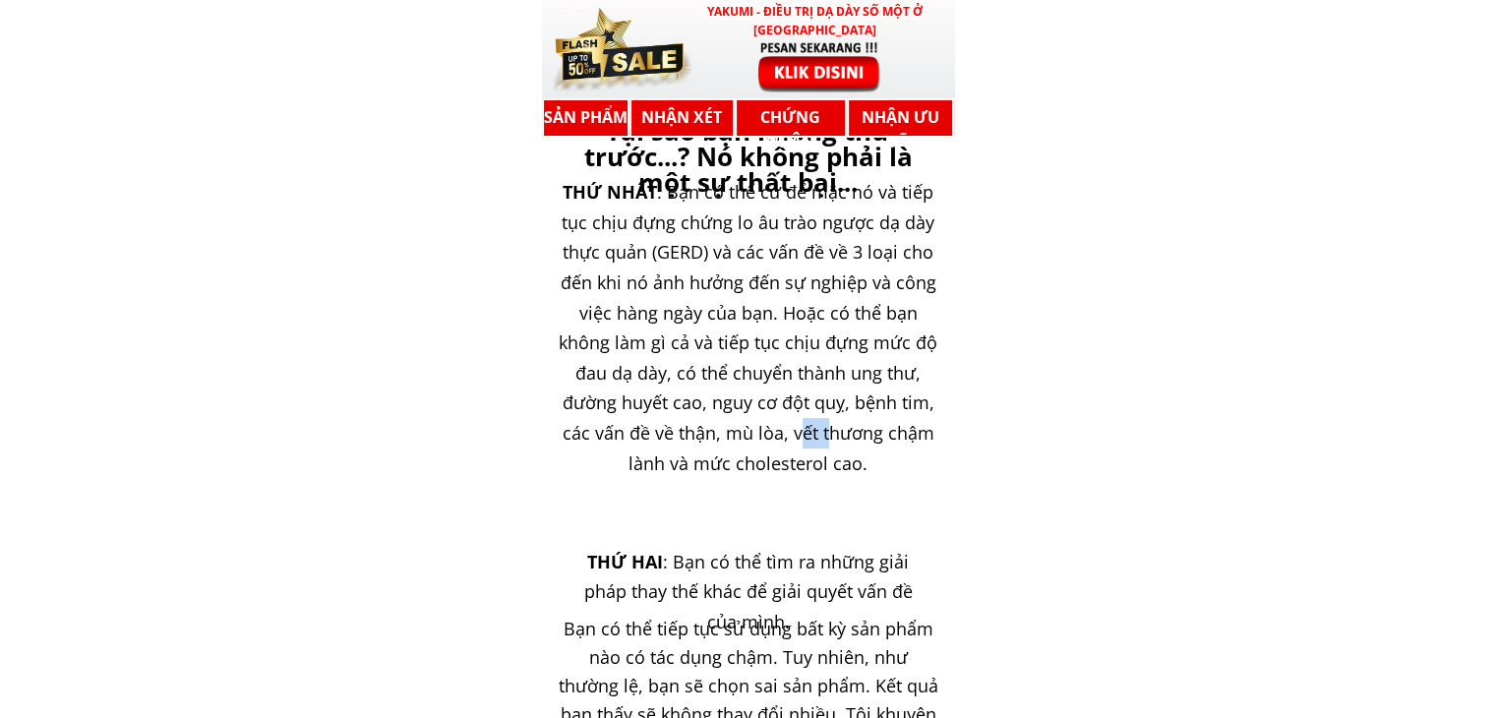
click at [797, 426] on font ": Bạn có thể cứ để mặc nó và tiếp tục chịu đựng chứng lo âu trào ngược dạ dày t…" at bounding box center [748, 327] width 379 height 294
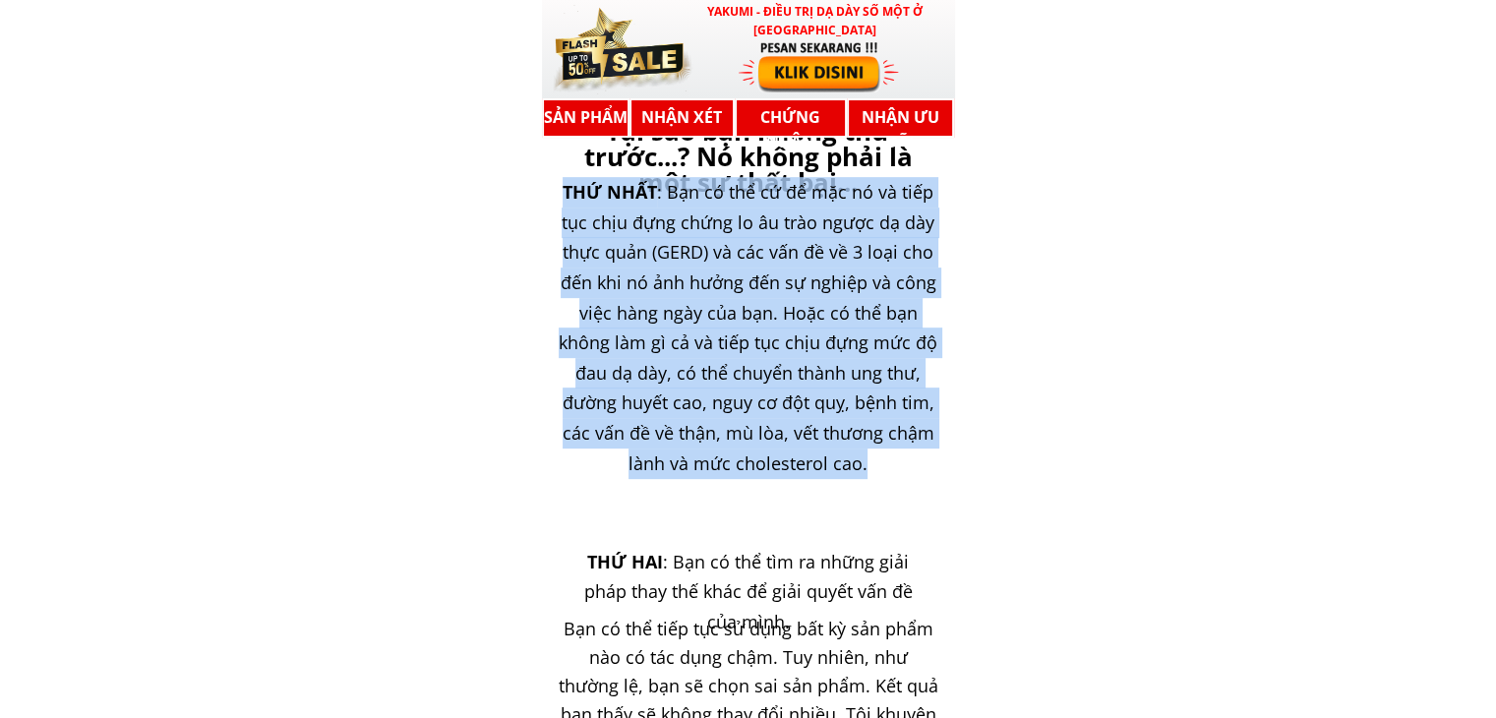
click at [797, 426] on font ": Bạn có thể cứ để mặc nó và tiếp tục chịu đựng chứng lo âu trào ngược dạ dày t…" at bounding box center [748, 327] width 379 height 294
click at [659, 446] on div "THỨ NHẤT : Bạn có thể cứ để mặc nó và tiếp tục chịu đựng chứng lo âu trào ngược…" at bounding box center [748, 327] width 381 height 301
click at [659, 445] on div "THỨ NHẤT : Bạn có thể cứ để mặc nó và tiếp tục chịu đựng chứng lo âu trào ngược…" at bounding box center [748, 327] width 381 height 301
click at [785, 418] on div "THỨ NHẤT : Bạn có thể cứ để mặc nó và tiếp tục chịu đựng chứng lo âu trào ngược…" at bounding box center [748, 327] width 381 height 301
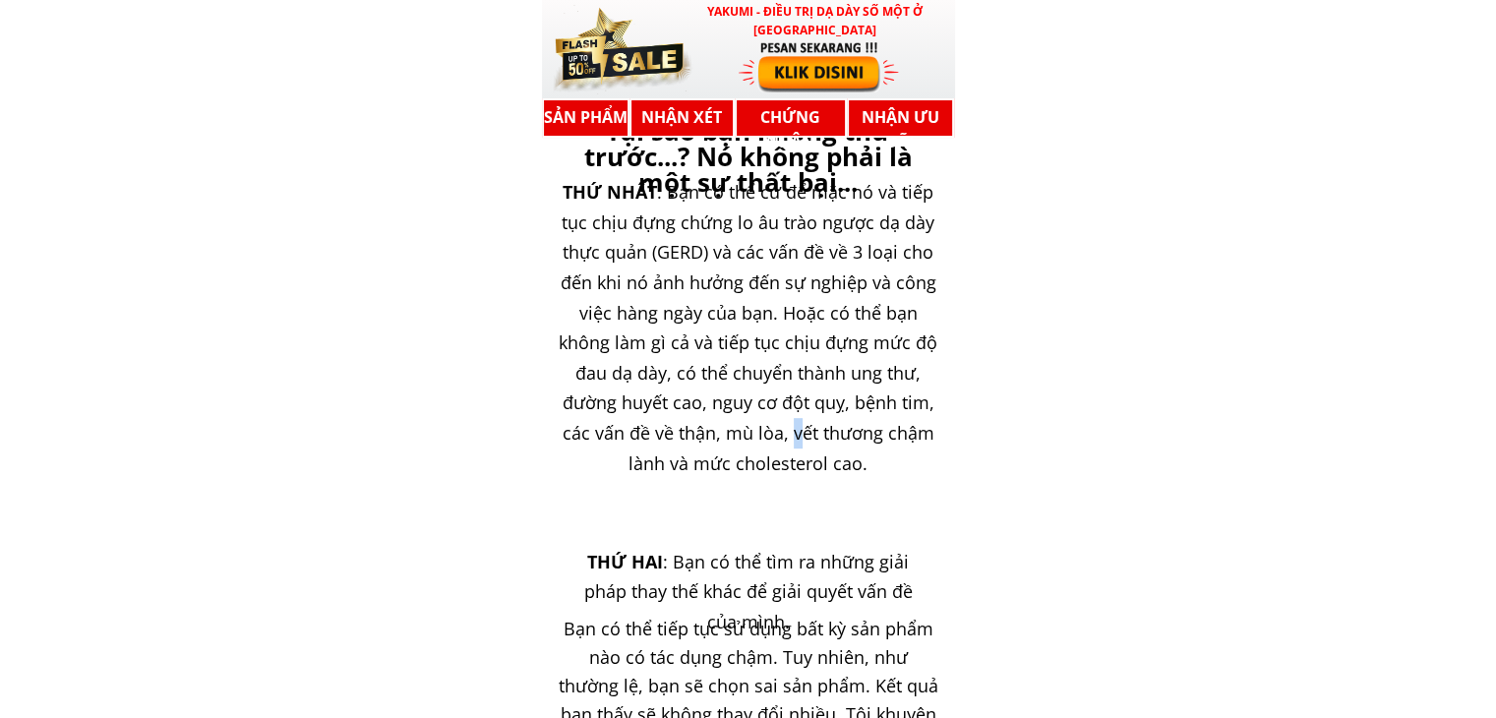
click at [785, 418] on div "THỨ NHẤT : Bạn có thể cứ để mặc nó và tiếp tục chịu đựng chứng lo âu trào ngược…" at bounding box center [748, 327] width 381 height 301
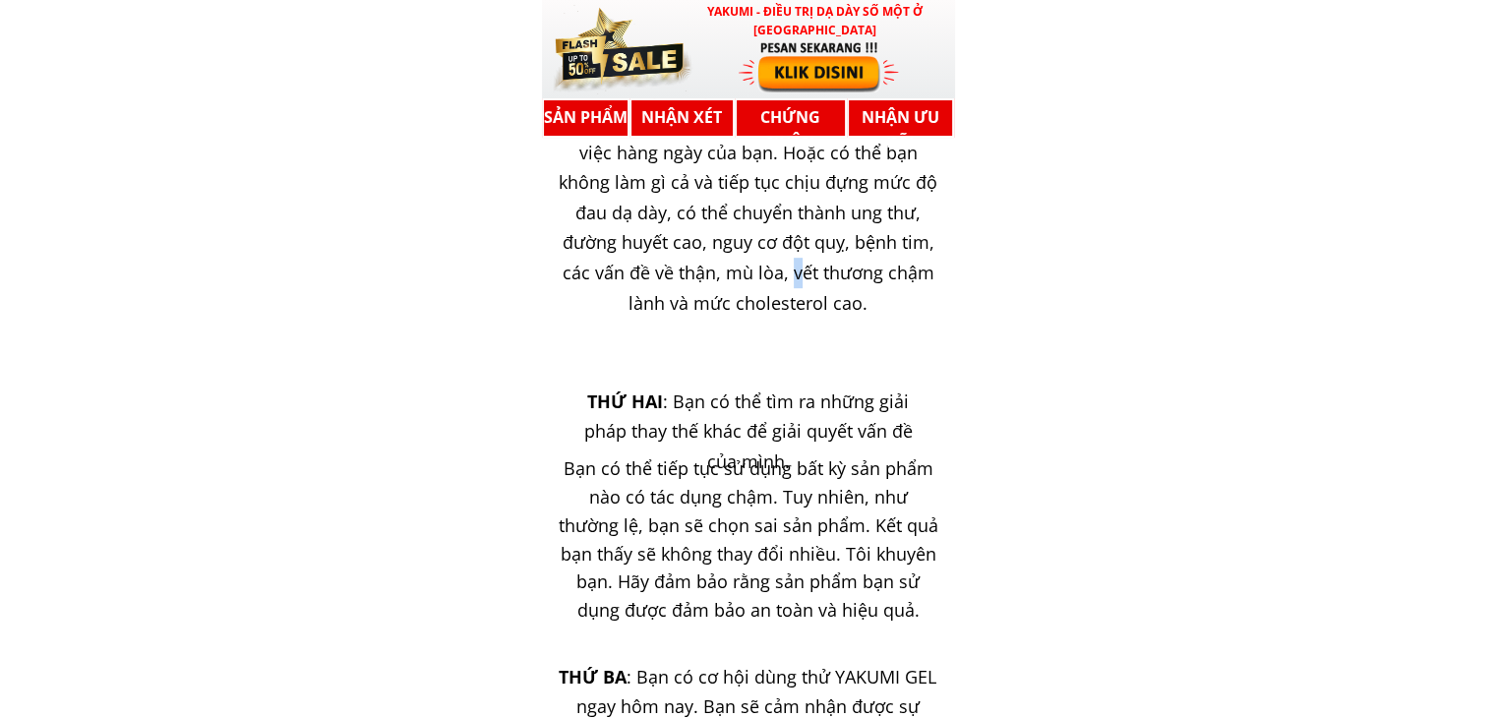
scroll to position [15833, 0]
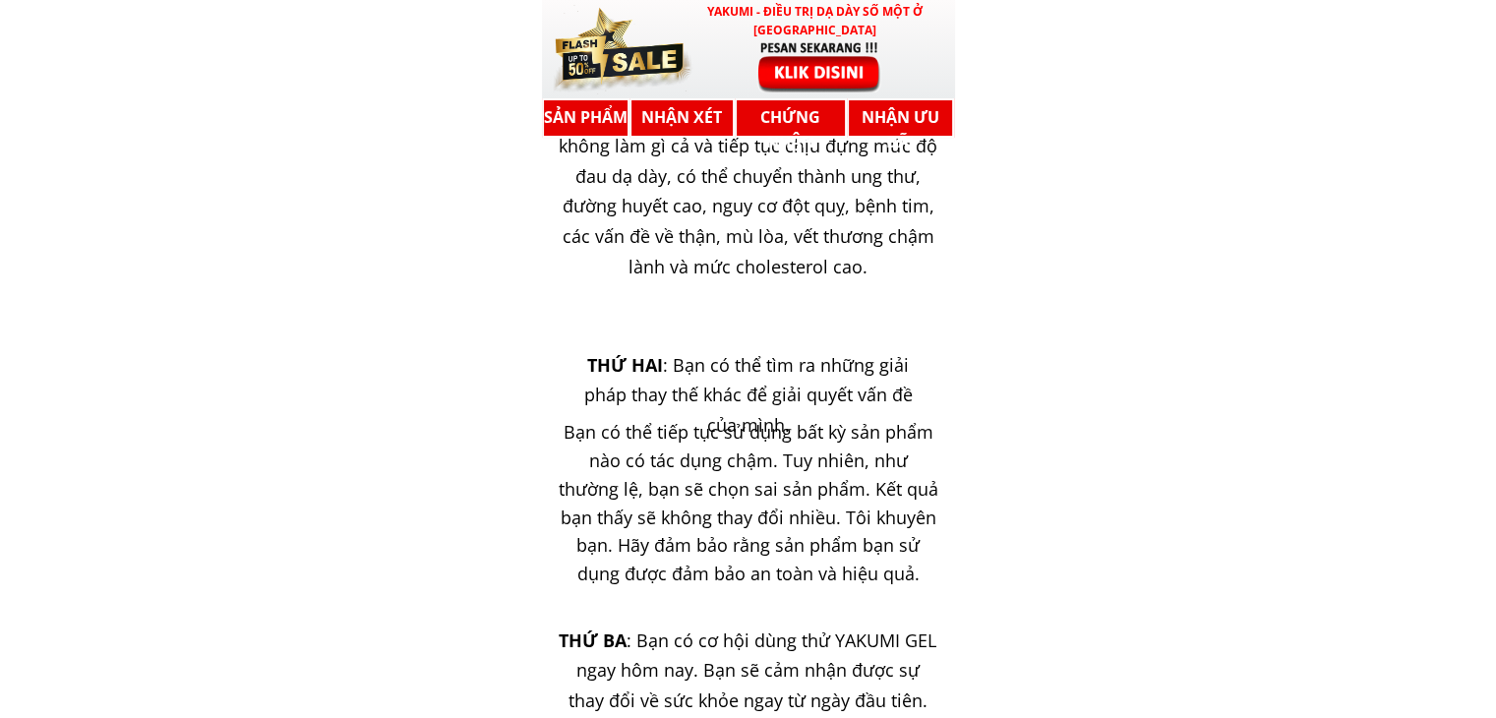
click at [749, 329] on div "Tại sao bạn không thử trước...? Nó không phải là một sự thất bại... THỨ NHẤT : …" at bounding box center [748, 588] width 413 height 1365
click at [713, 389] on font ": Bạn có thể tìm ra những giải pháp thay thế khác để giải quyết vấn đề của mình." at bounding box center [748, 395] width 328 height 84
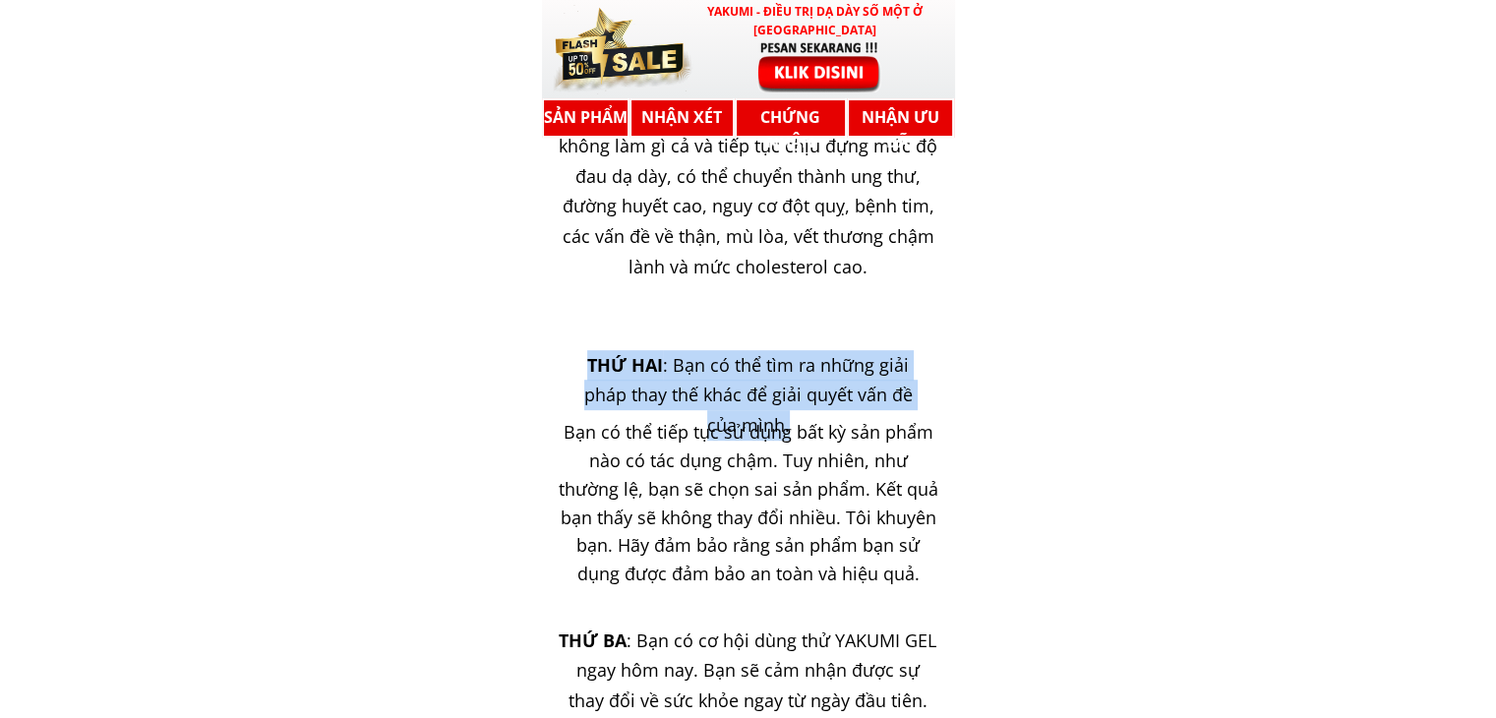
click at [713, 389] on font ": Bạn có thể tìm ra những giải pháp thay thế khác để giải quyết vấn đề của mình." at bounding box center [748, 395] width 328 height 84
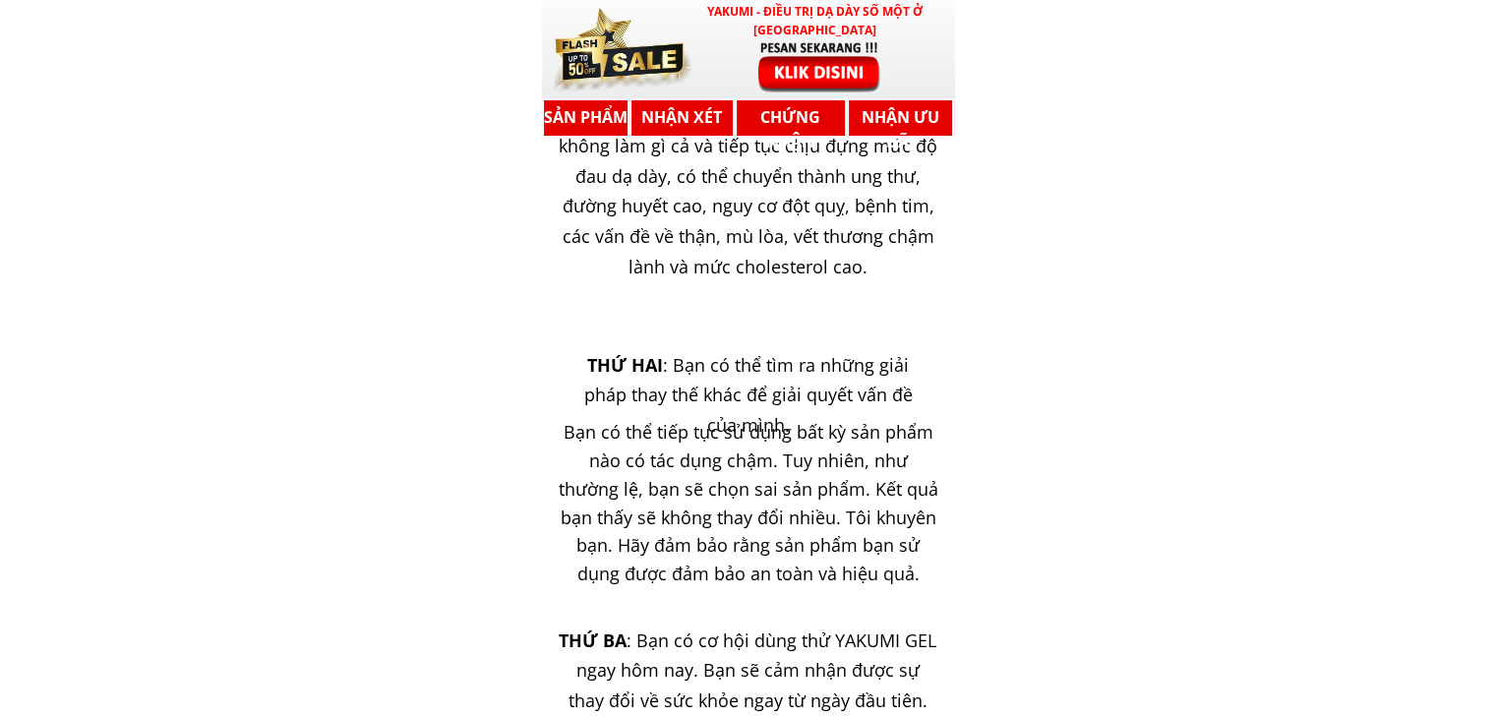
click at [644, 432] on font "Bạn có thể tiếp tục sử dụng bất kỳ sản phẩm nào có tác dụng chậm. Tuy nhiên, nh…" at bounding box center [749, 502] width 380 height 165
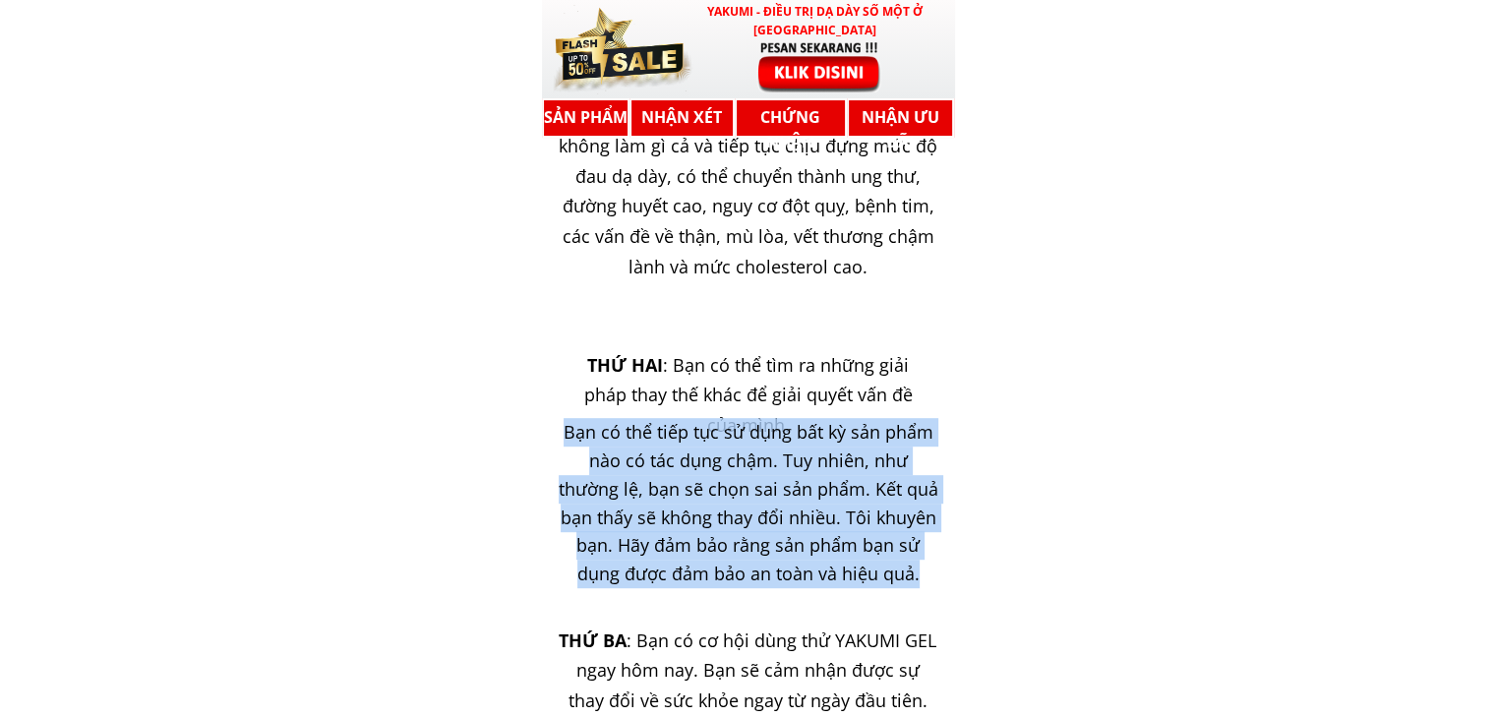
click at [644, 432] on font "Bạn có thể tiếp tục sử dụng bất kỳ sản phẩm nào có tác dụng chậm. Tuy nhiên, nh…" at bounding box center [749, 502] width 380 height 165
click at [637, 462] on font "Bạn có thể tiếp tục sử dụng bất kỳ sản phẩm nào có tác dụng chậm. Tuy nhiên, nh…" at bounding box center [749, 502] width 380 height 165
click at [636, 462] on font "Bạn có thể tiếp tục sử dụng bất kỳ sản phẩm nào có tác dụng chậm. Tuy nhiên, nh…" at bounding box center [749, 502] width 380 height 165
click at [676, 466] on font "Bạn có thể tiếp tục sử dụng bất kỳ sản phẩm nào có tác dụng chậm. Tuy nhiên, nh…" at bounding box center [749, 502] width 380 height 165
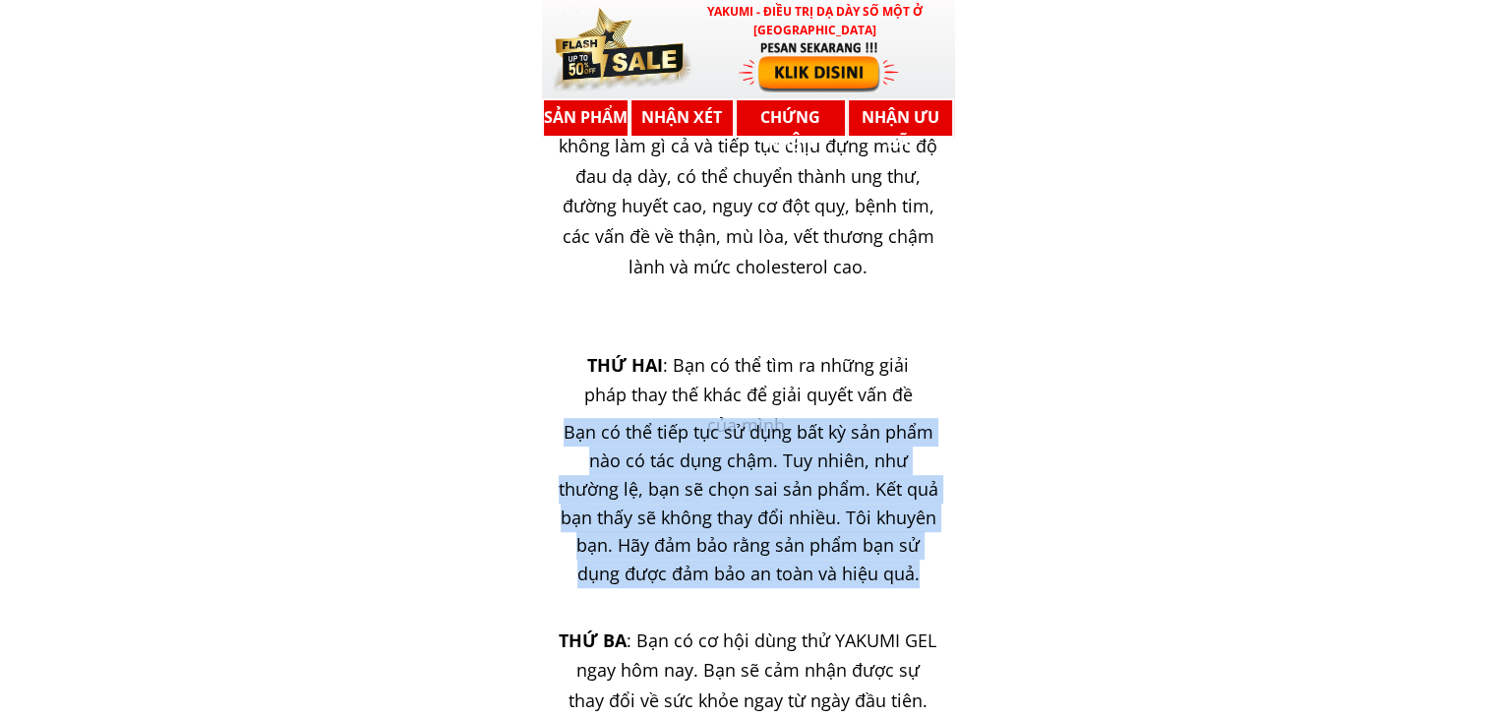
click at [676, 466] on font "Bạn có thể tiếp tục sử dụng bất kỳ sản phẩm nào có tác dụng chậm. Tuy nhiên, nh…" at bounding box center [749, 502] width 380 height 165
click at [853, 467] on font "Bạn có thể tiếp tục sử dụng bất kỳ sản phẩm nào có tác dụng chậm. Tuy nhiên, nh…" at bounding box center [749, 502] width 380 height 165
drag, startPoint x: 853, startPoint y: 467, endPoint x: 787, endPoint y: 505, distance: 76.2
click at [850, 469] on font "Bạn có thể tiếp tục sử dụng bất kỳ sản phẩm nào có tác dụng chậm. Tuy nhiên, nh…" at bounding box center [749, 502] width 380 height 165
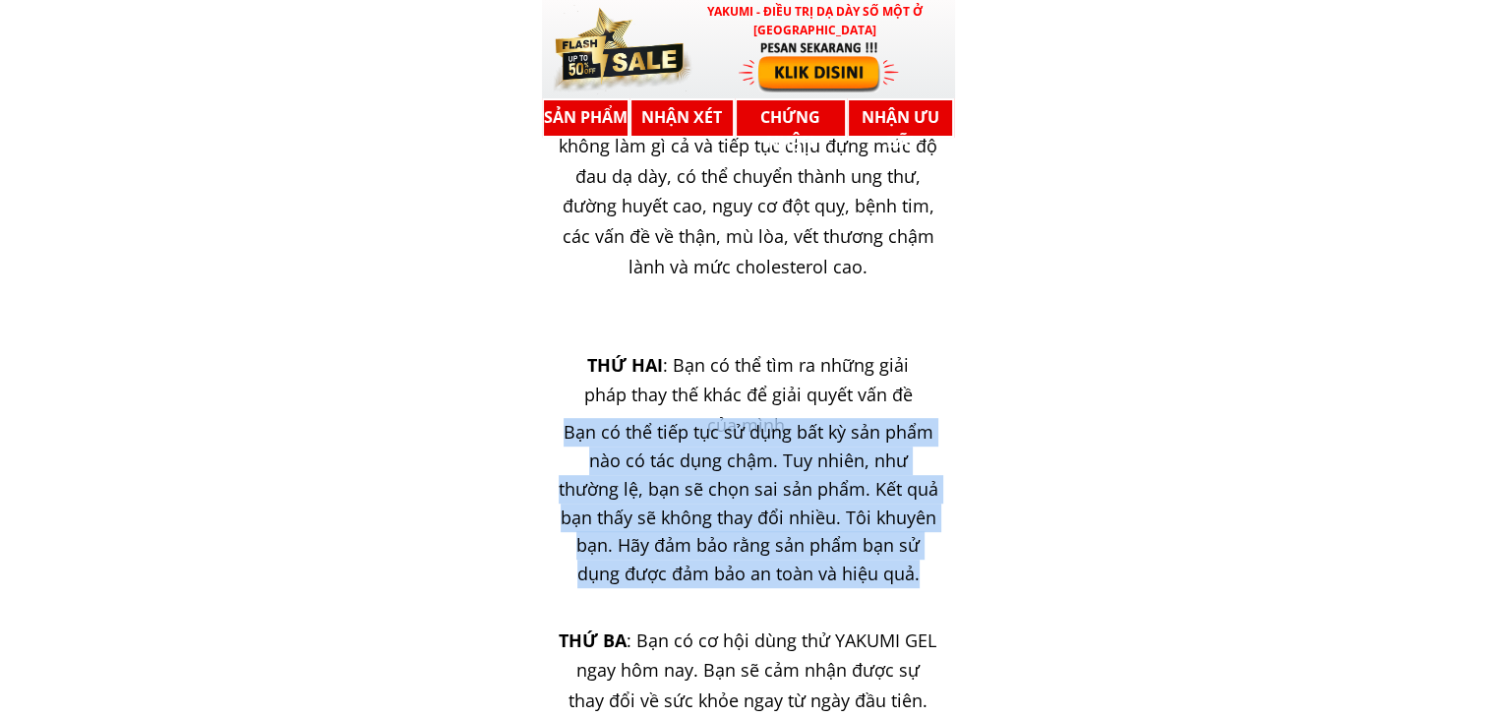
click at [726, 507] on font "Bạn có thể tiếp tục sử dụng bất kỳ sản phẩm nào có tác dụng chậm. Tuy nhiên, nh…" at bounding box center [749, 502] width 380 height 165
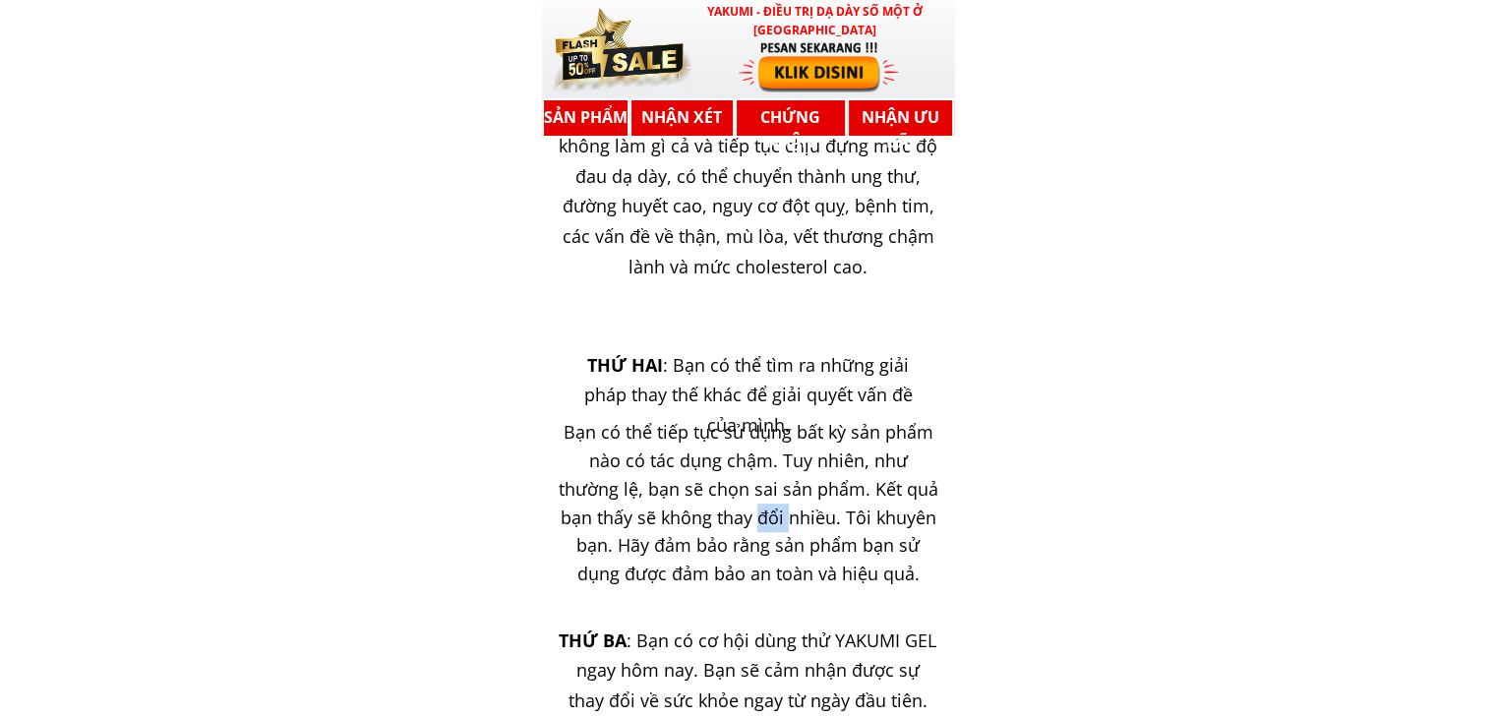
click at [726, 507] on font "Bạn có thể tiếp tục sử dụng bất kỳ sản phẩm nào có tác dụng chậm. Tuy nhiên, nh…" at bounding box center [749, 502] width 380 height 165
click at [729, 486] on font "Bạn có thể tiếp tục sử dụng bất kỳ sản phẩm nào có tác dụng chậm. Tuy nhiên, nh…" at bounding box center [749, 502] width 380 height 165
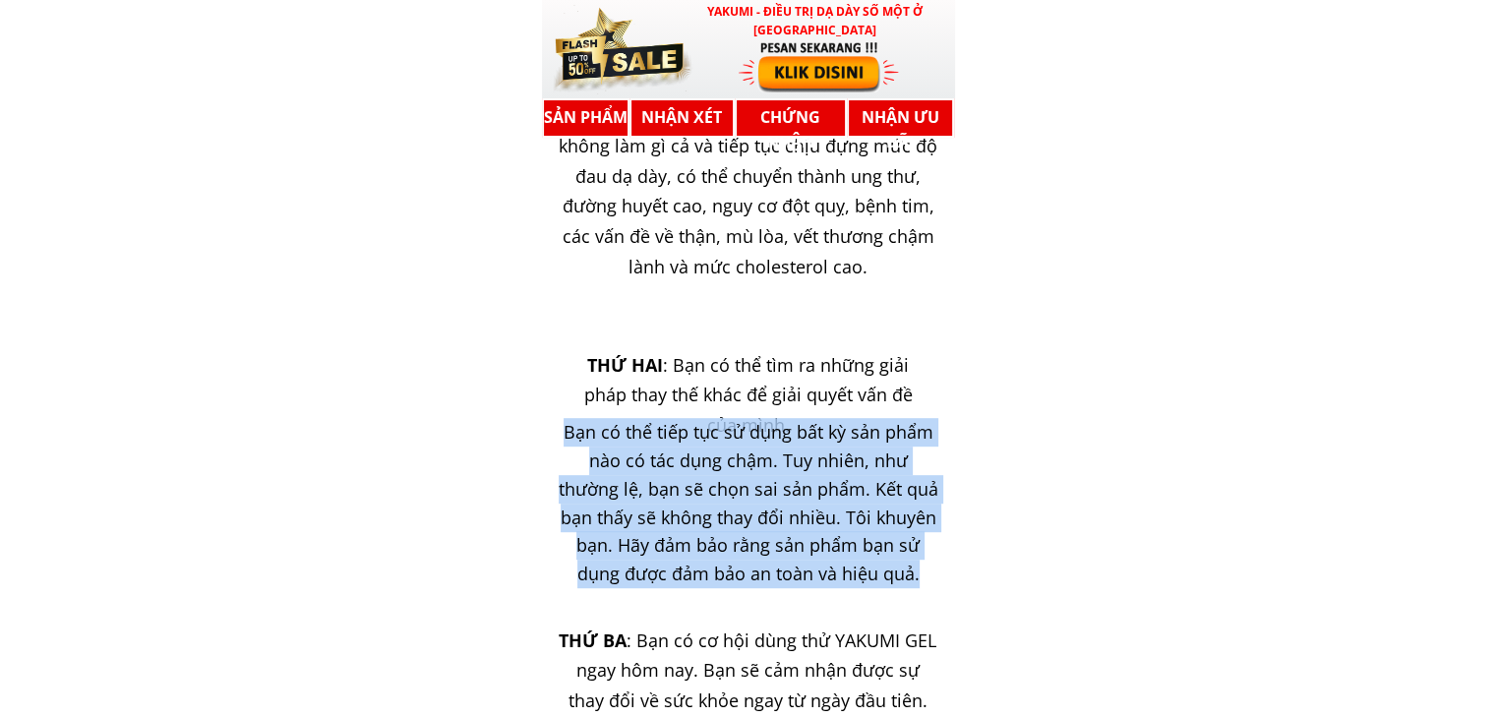
click at [729, 486] on font "Bạn có thể tiếp tục sử dụng bất kỳ sản phẩm nào có tác dụng chậm. Tuy nhiên, nh…" at bounding box center [749, 502] width 380 height 165
click at [697, 549] on font "Bạn có thể tiếp tục sử dụng bất kỳ sản phẩm nào có tác dụng chậm. Tuy nhiên, nh…" at bounding box center [749, 502] width 380 height 165
click at [664, 510] on font "Bạn có thể tiếp tục sử dụng bất kỳ sản phẩm nào có tác dụng chậm. Tuy nhiên, nh…" at bounding box center [749, 502] width 380 height 165
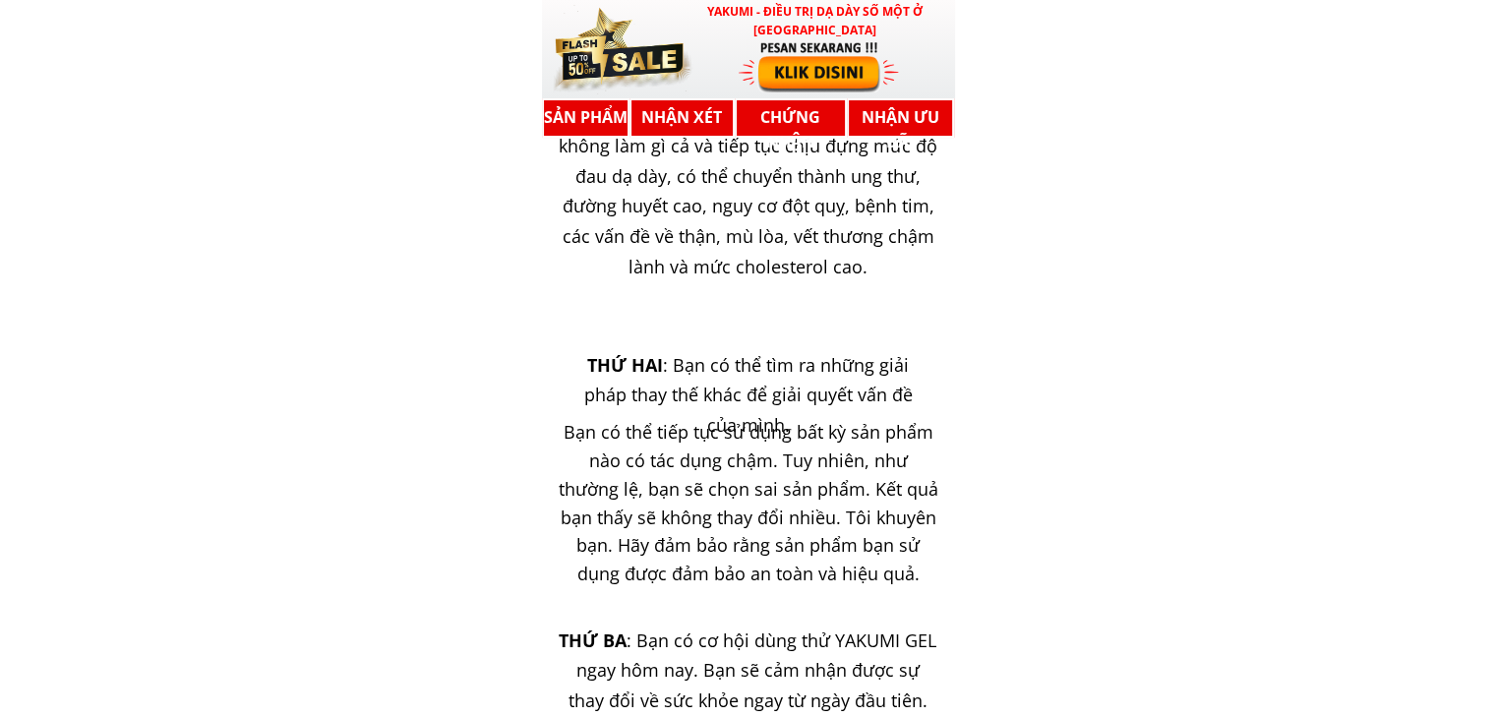
click at [645, 523] on font "Bạn có thể tiếp tục sử dụng bất kỳ sản phẩm nào có tác dụng chậm. Tuy nhiên, nh…" at bounding box center [749, 502] width 380 height 165
click at [638, 523] on font "Bạn có thể tiếp tục sử dụng bất kỳ sản phẩm nào có tác dụng chậm. Tuy nhiên, nh…" at bounding box center [749, 502] width 380 height 165
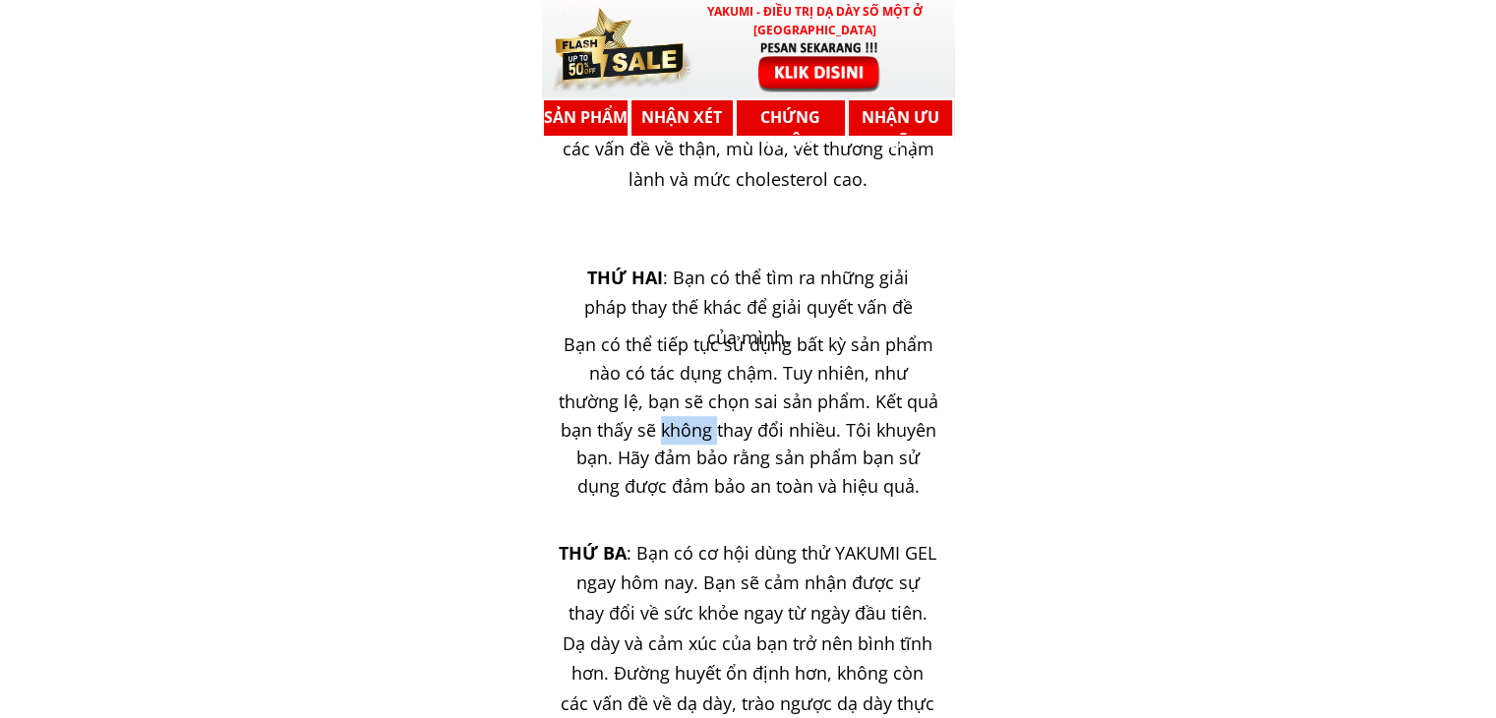
scroll to position [15932, 0]
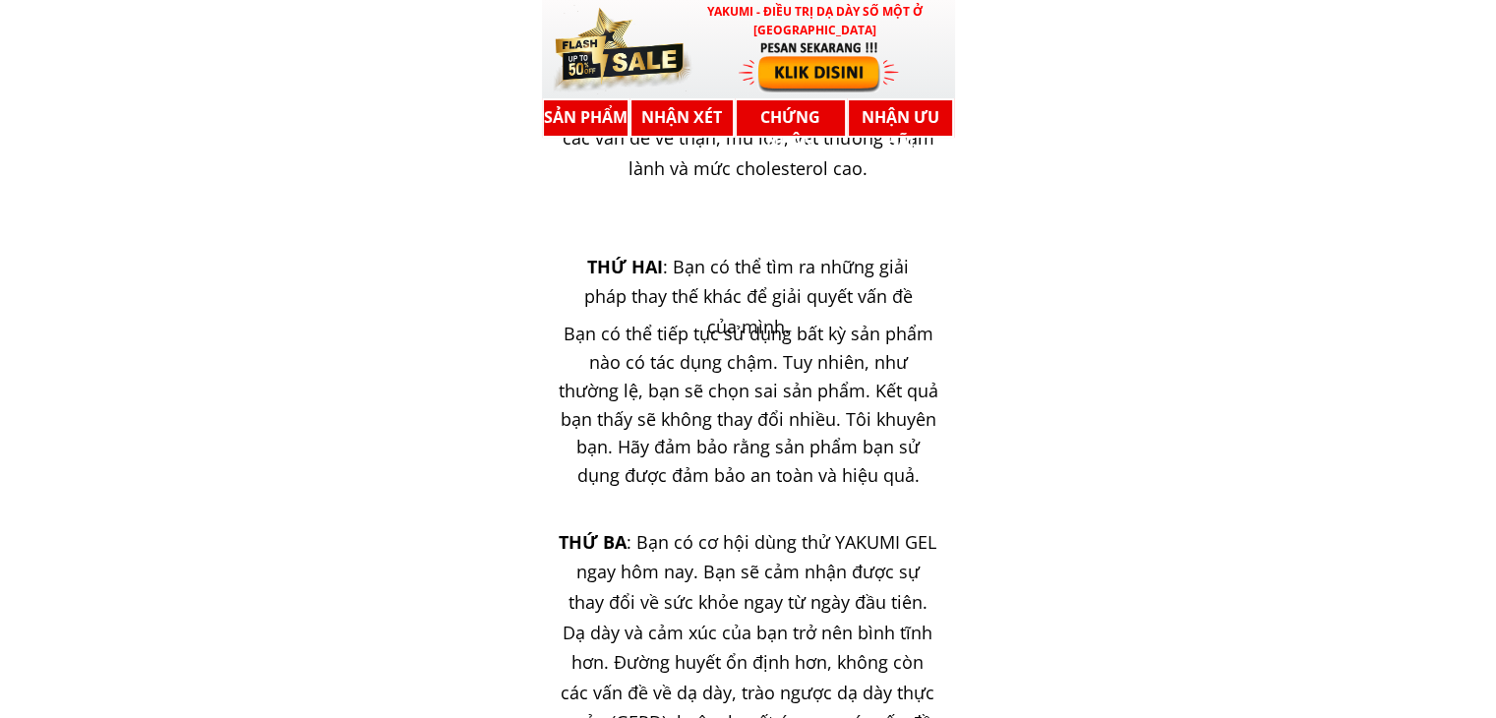
click at [806, 445] on font "Bạn có thể tiếp tục sử dụng bất kỳ sản phẩm nào có tác dụng chậm. Tuy nhiên, nh…" at bounding box center [749, 404] width 380 height 165
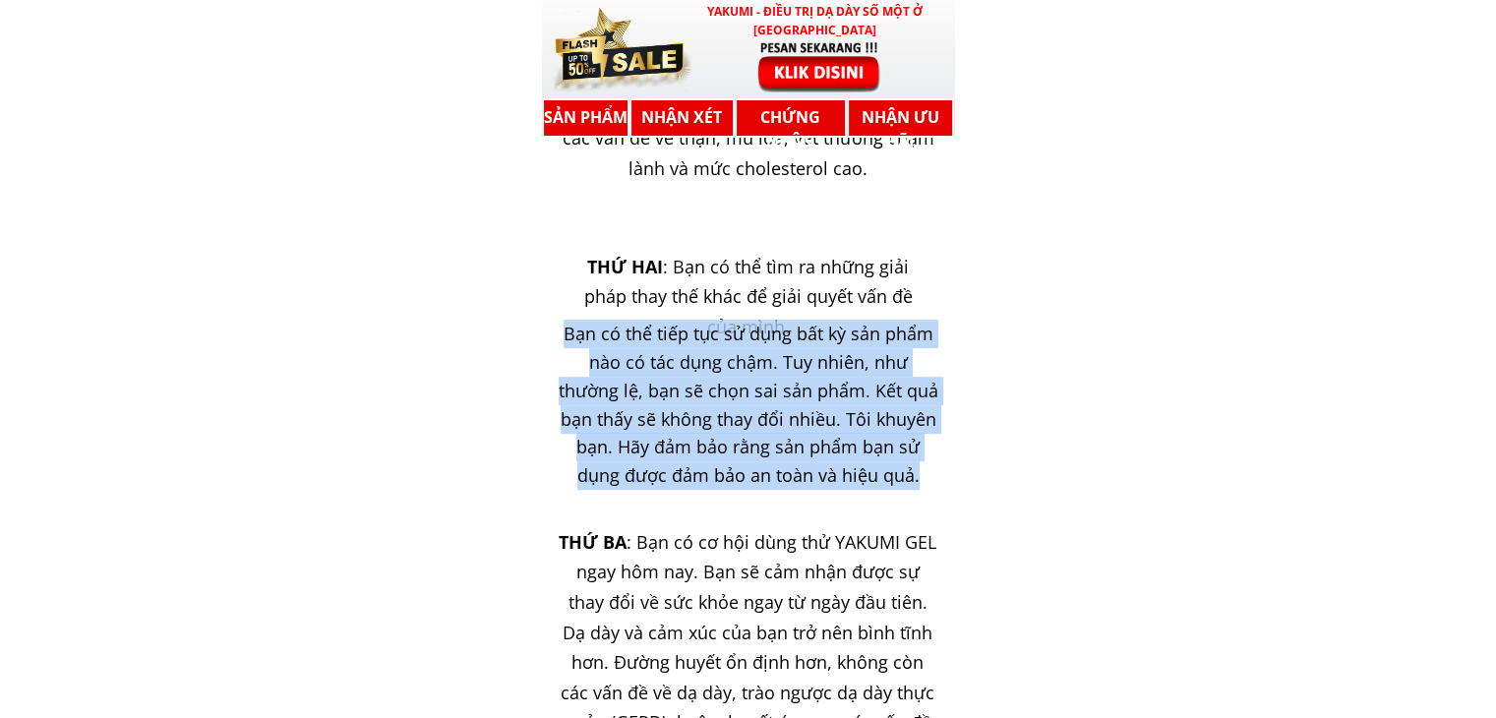
click at [806, 445] on font "Bạn có thể tiếp tục sử dụng bất kỳ sản phẩm nào có tác dụng chậm. Tuy nhiên, nh…" at bounding box center [749, 404] width 380 height 165
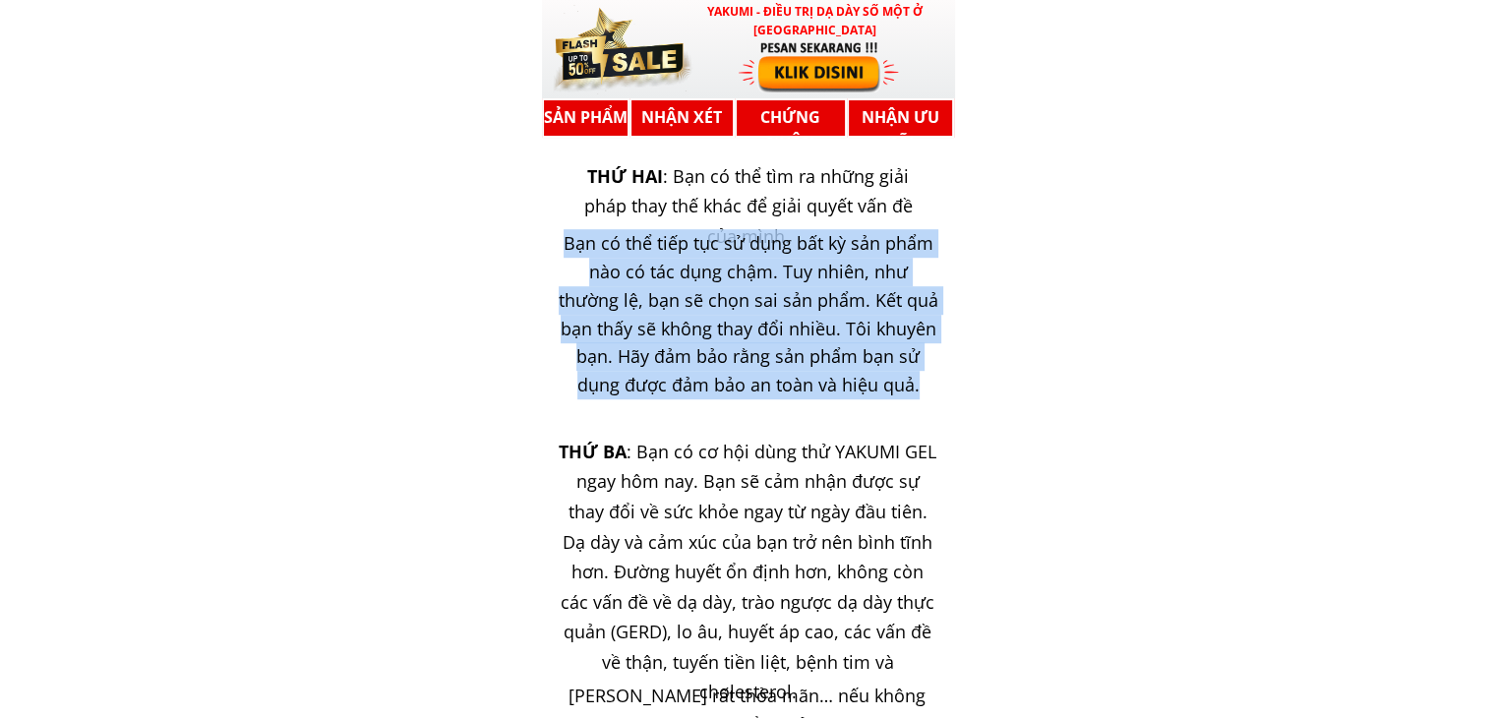
scroll to position [16030, 0]
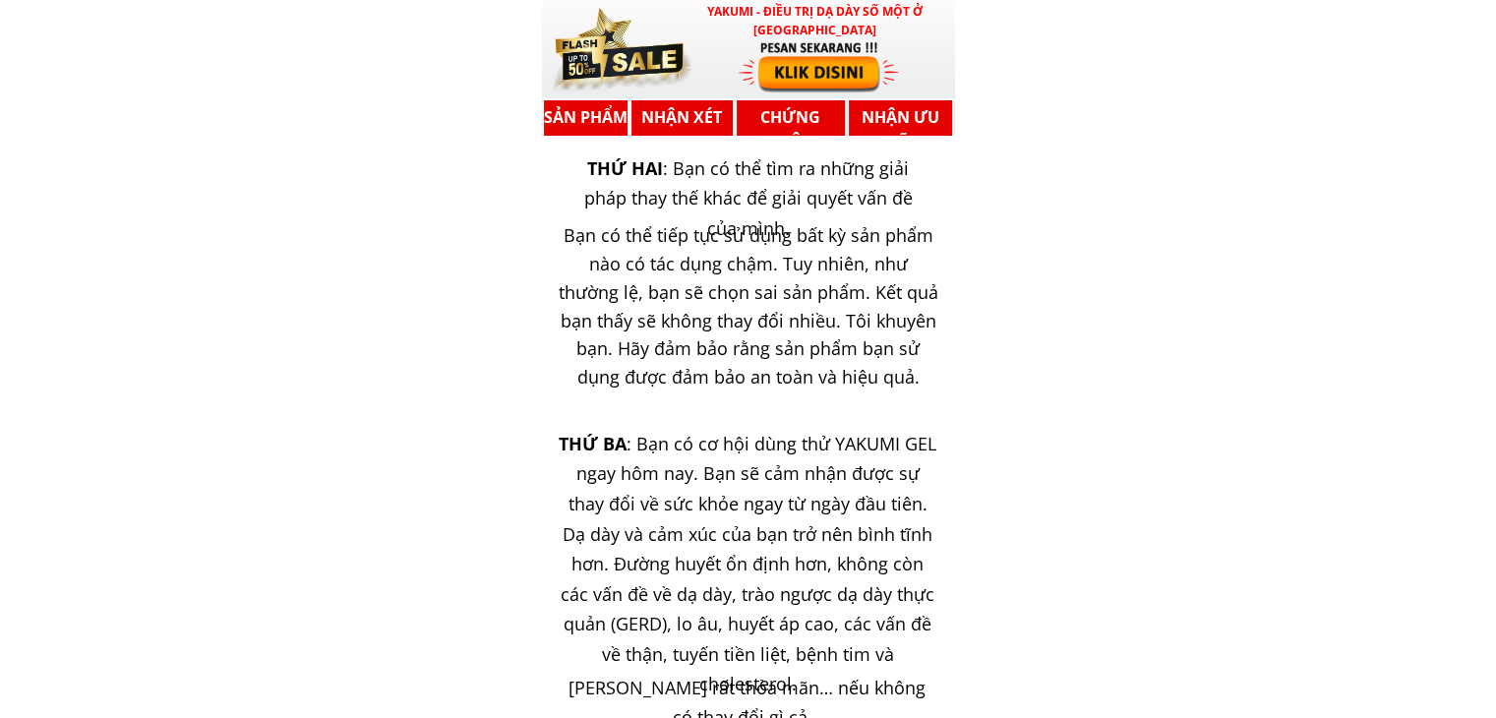
click at [755, 438] on font ": Bạn có cơ hội dùng thử YAKUMI GEL ngay hôm nay. Bạn sẽ cảm nhận được sự thay …" at bounding box center [749, 564] width 376 height 265
click at [753, 440] on font ": Bạn có cơ hội dùng thử YAKUMI GEL ngay hôm nay. Bạn sẽ cảm nhận được sự thay …" at bounding box center [749, 564] width 376 height 265
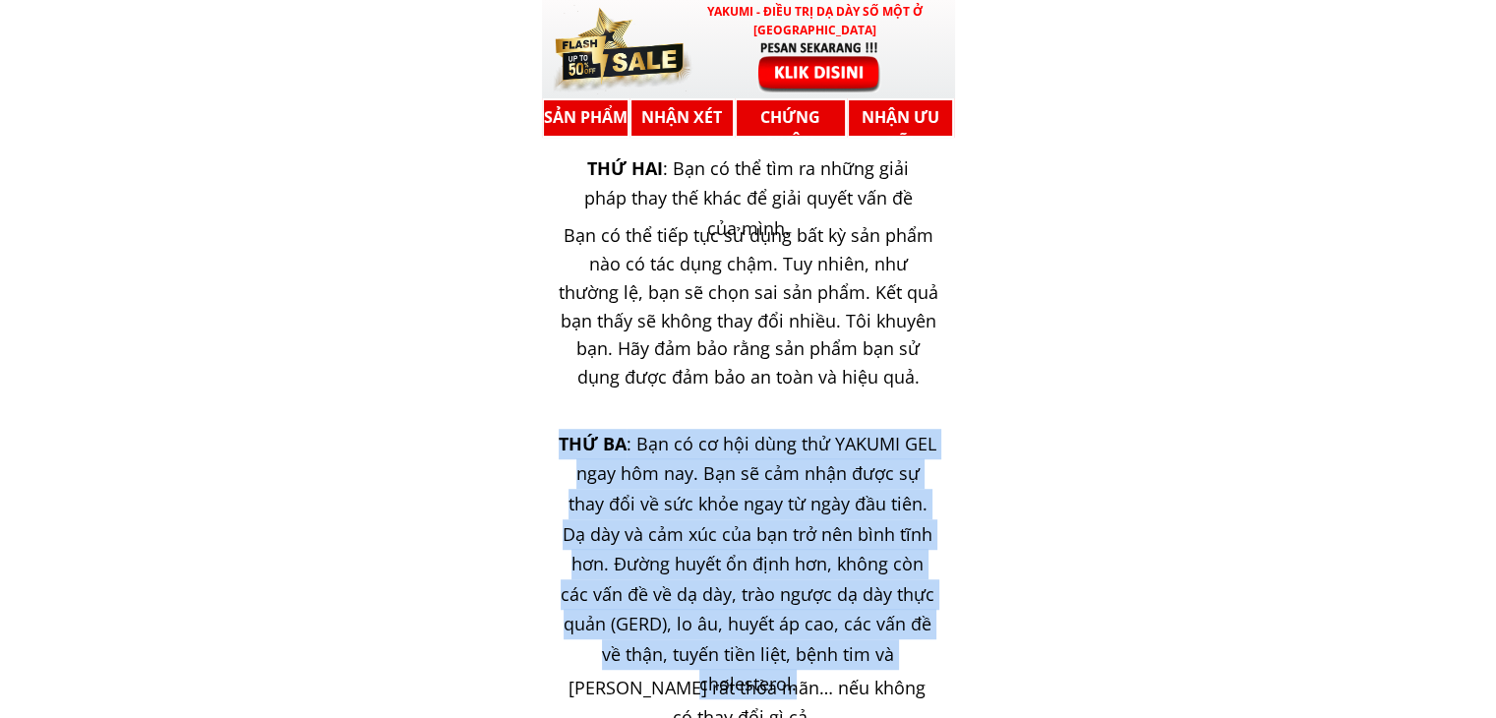
click at [753, 440] on font ": Bạn có cơ hội dùng thử YAKUMI GEL ngay hôm nay. Bạn sẽ cảm nhận được sự thay …" at bounding box center [749, 564] width 376 height 265
click at [683, 456] on div "THỨ BA : Bạn có cơ hội dùng thử YAKUMI GEL ngay hôm nay. Bạn sẽ cảm nhận được s…" at bounding box center [748, 564] width 378 height 270
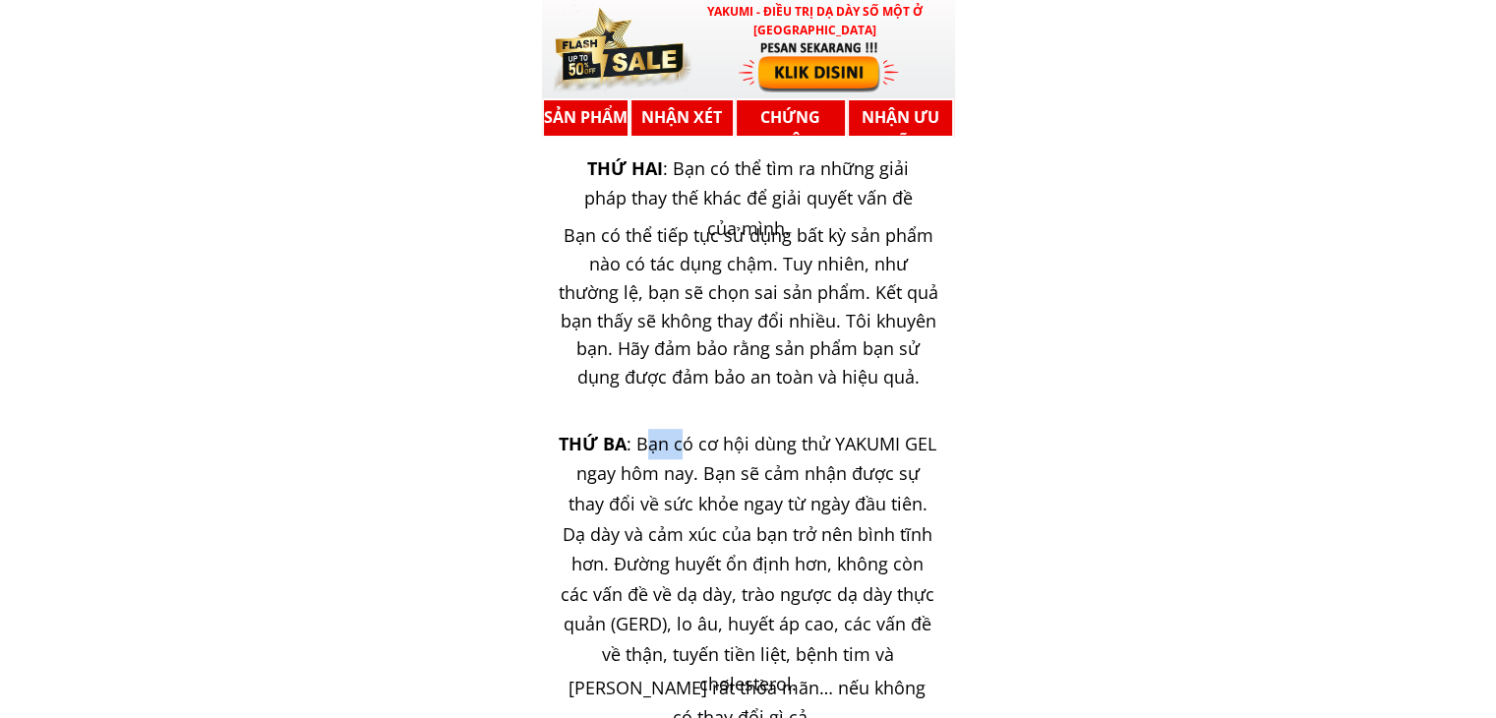
click at [683, 456] on div "THỨ BA : Bạn có cơ hội dùng thử YAKUMI GEL ngay hôm nay. Bạn sẽ cảm nhận được s…" at bounding box center [748, 564] width 378 height 270
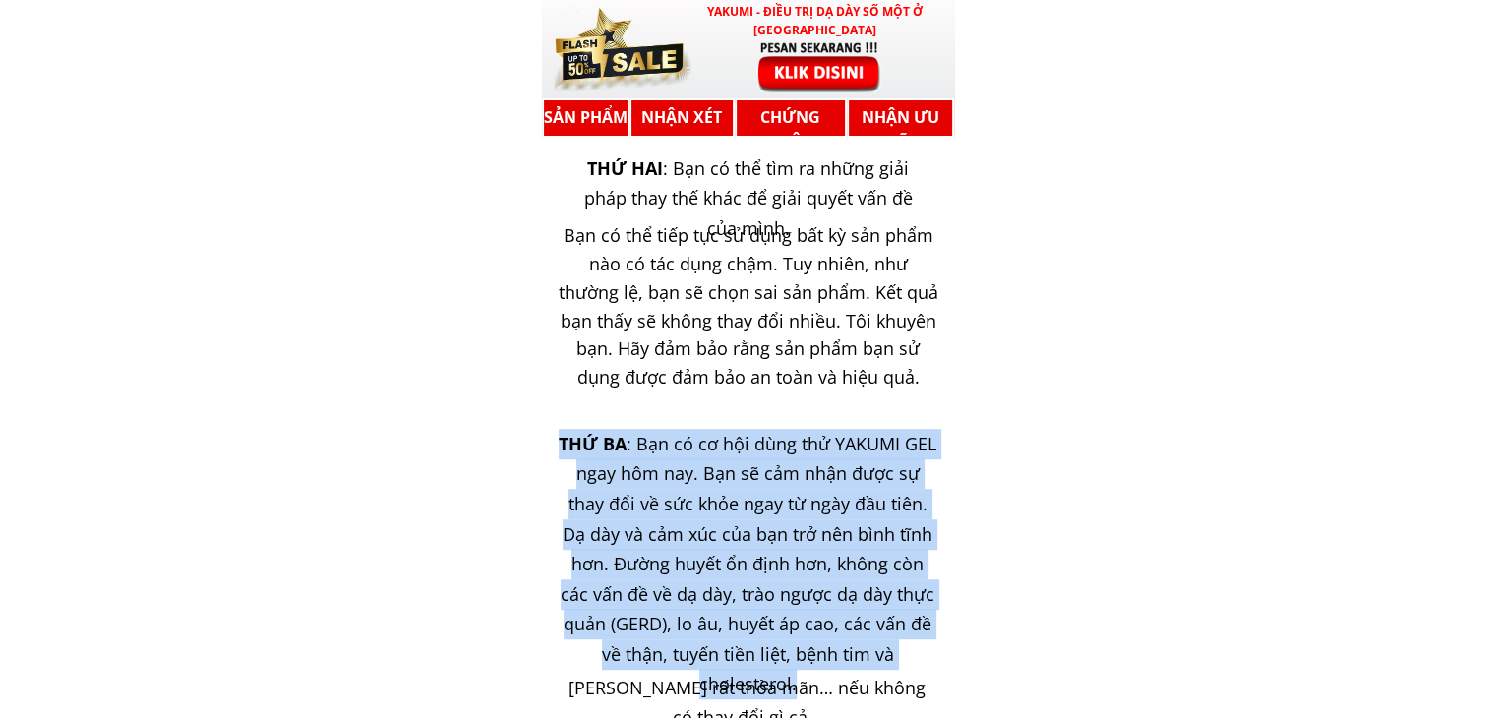
click at [682, 456] on div "THỨ BA : Bạn có cơ hội dùng thử YAKUMI GEL ngay hôm nay. Bạn sẽ cảm nhận được s…" at bounding box center [748, 564] width 378 height 270
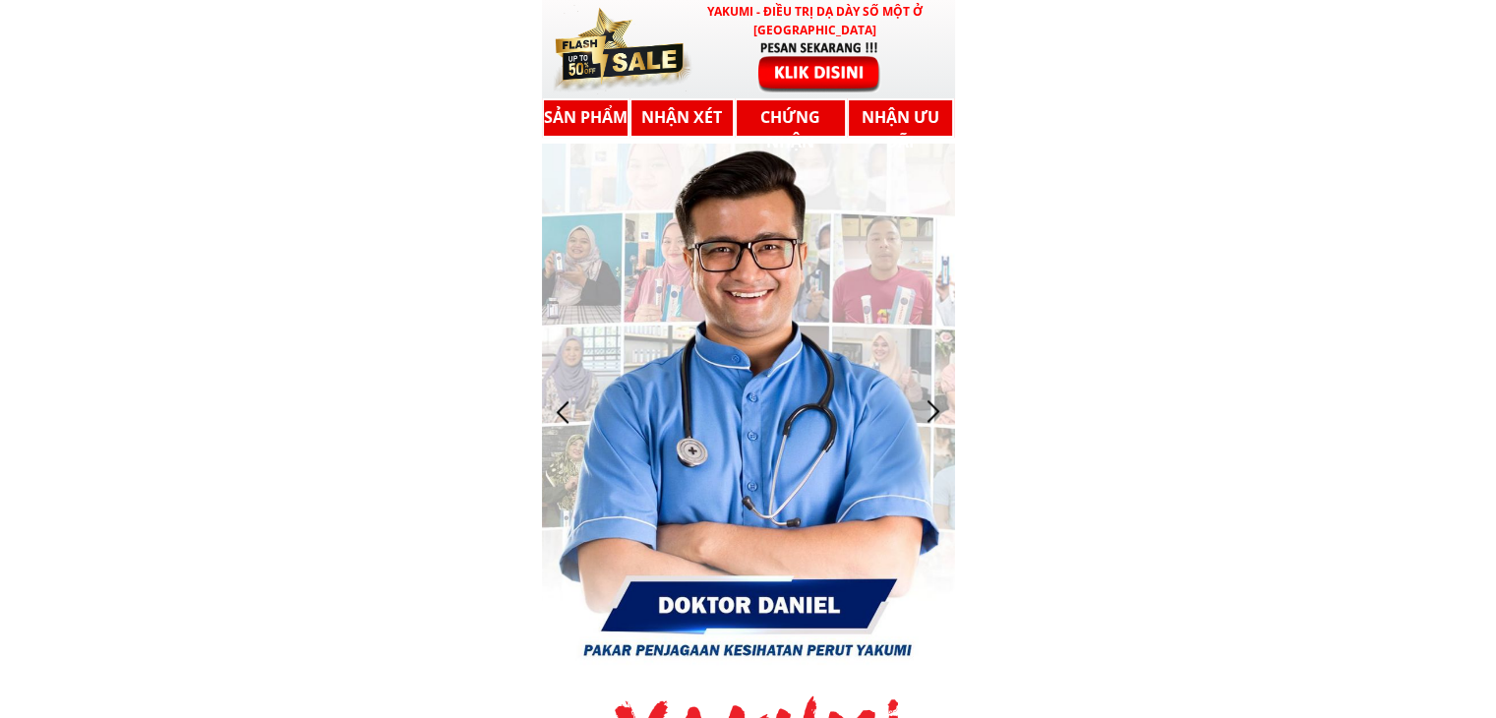
scroll to position [17210, 0]
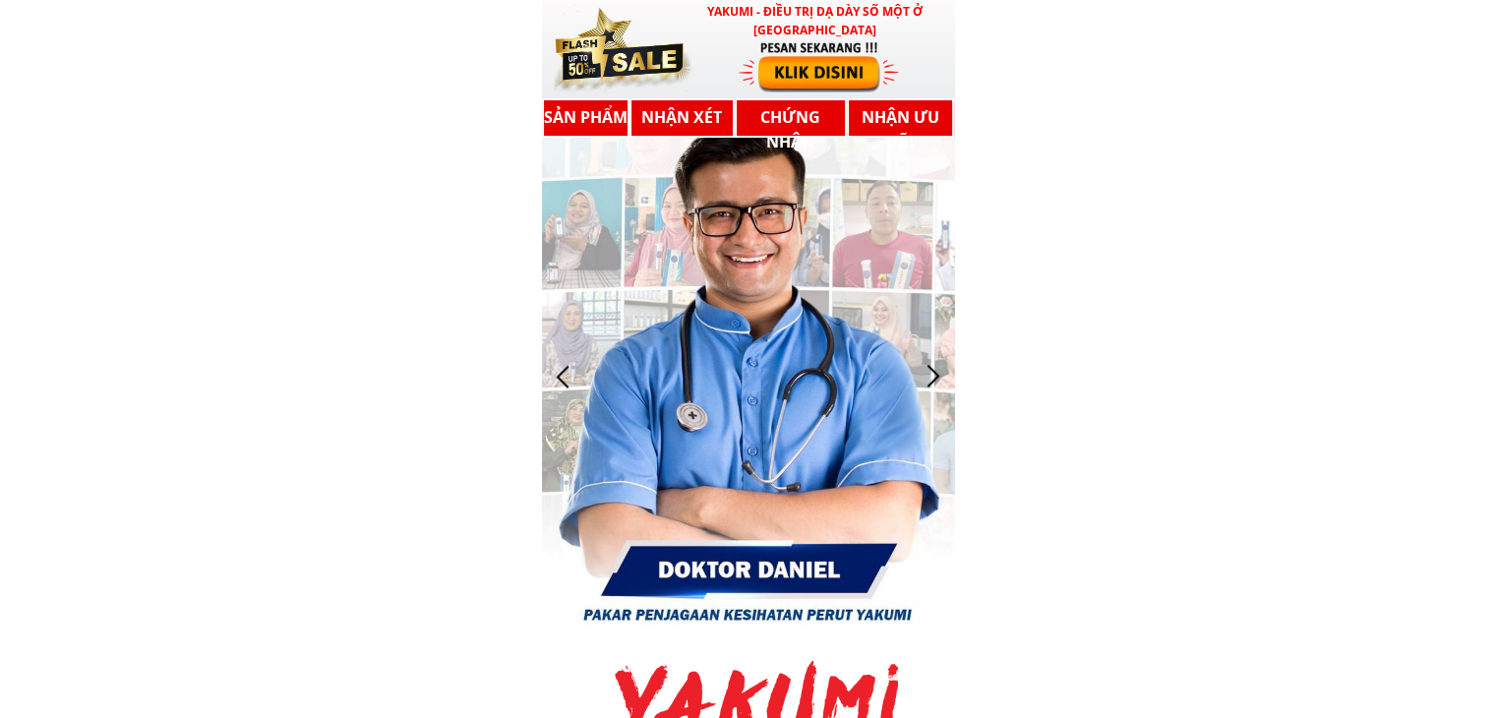
click at [940, 362] on div at bounding box center [934, 376] width 32 height 32
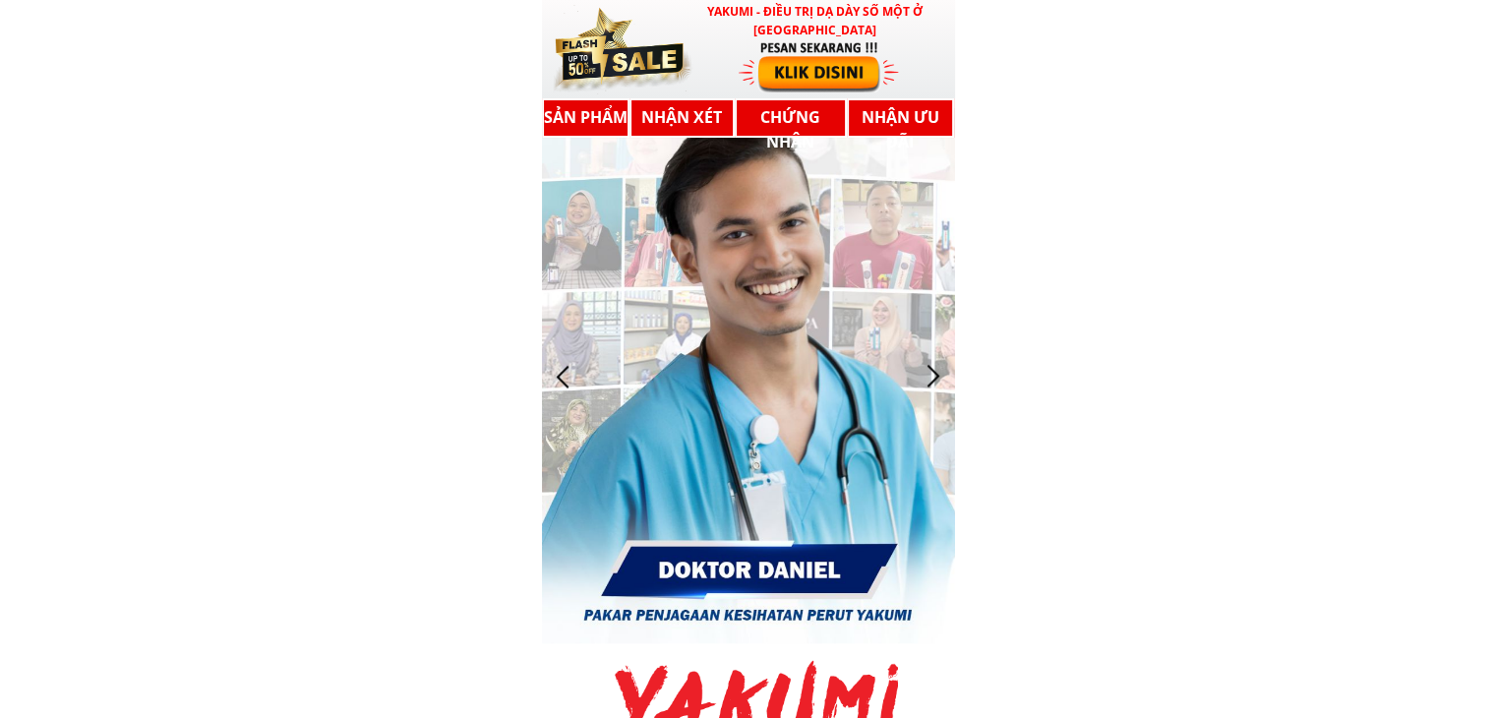
click at [902, 375] on div at bounding box center [748, 375] width 413 height 535
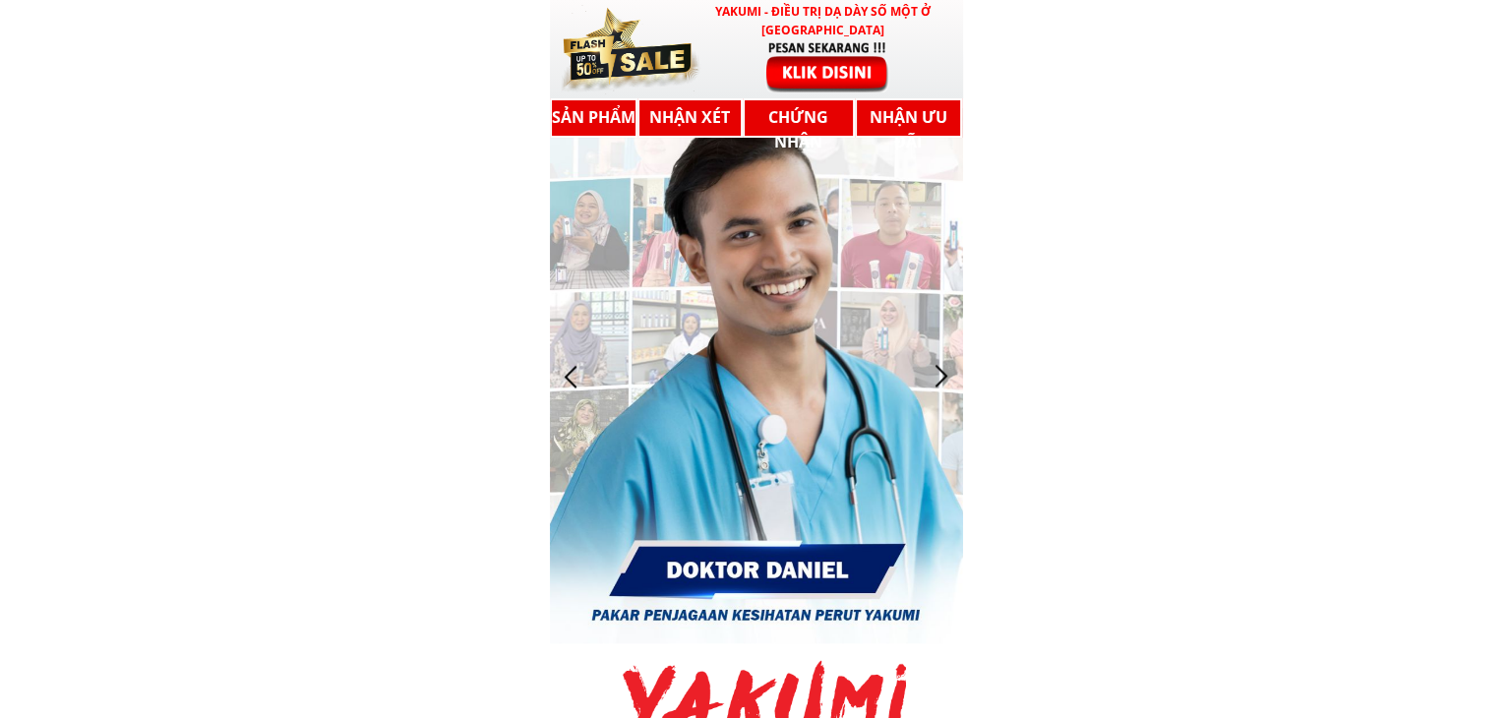
scroll to position [0, 0]
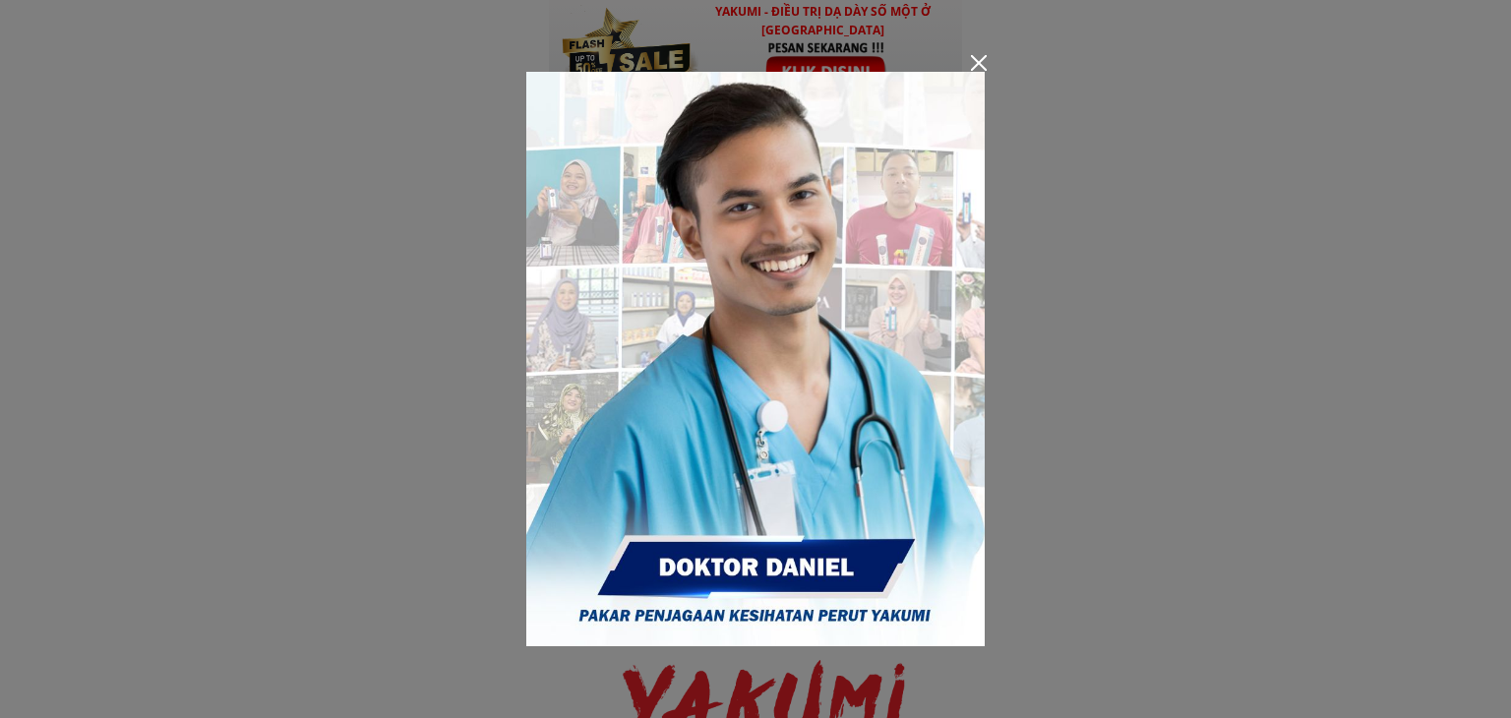
click at [1349, 507] on div at bounding box center [755, 359] width 1511 height 718
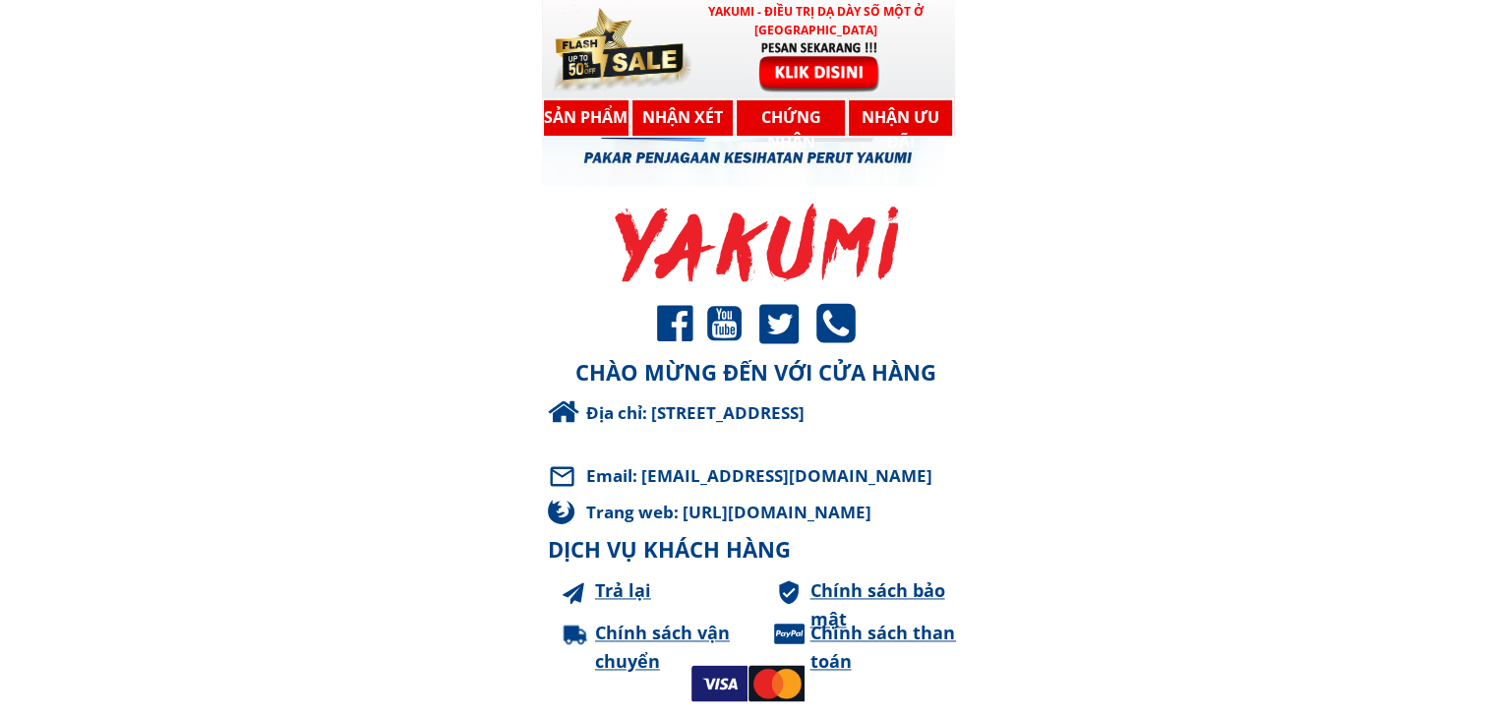
scroll to position [17671, 0]
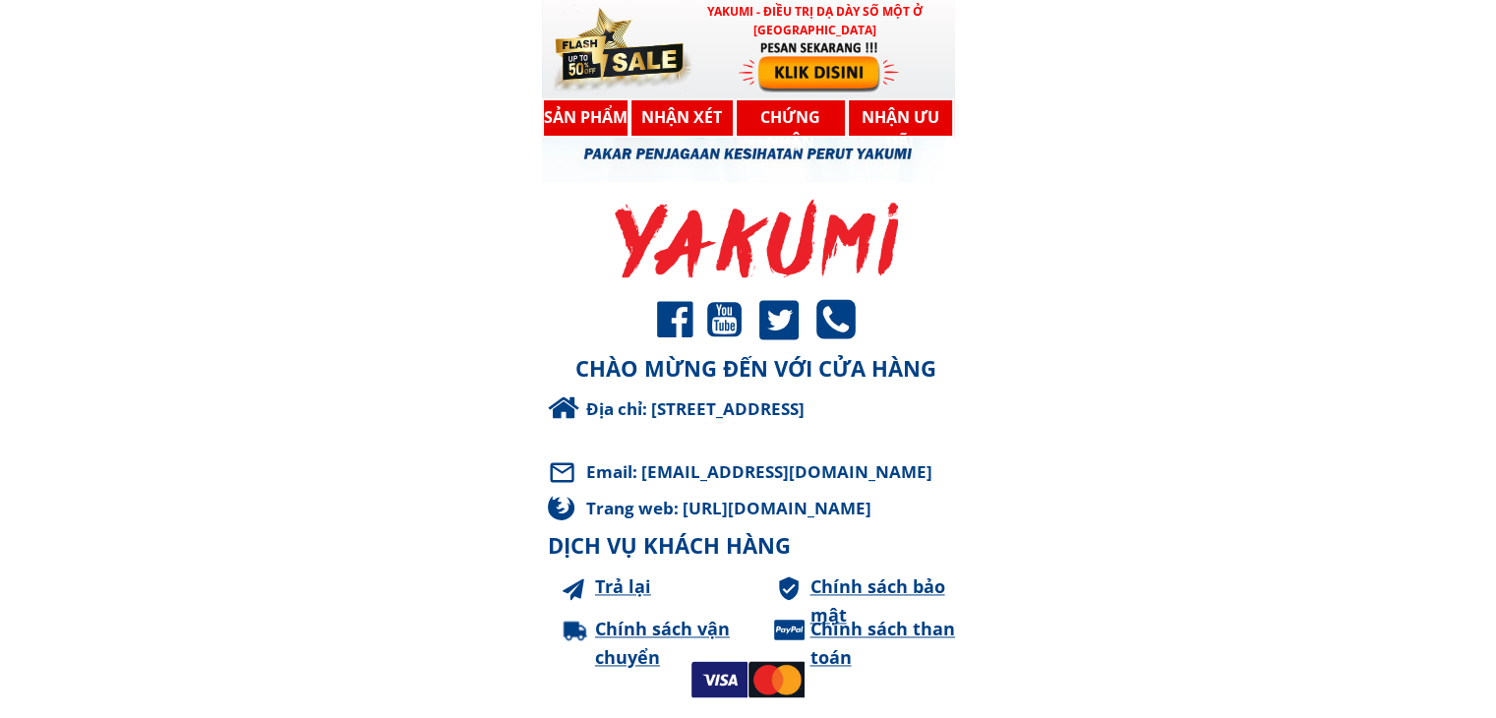
click at [670, 309] on link at bounding box center [675, 320] width 36 height 44
click at [694, 324] on div at bounding box center [756, 320] width 198 height 48
drag, startPoint x: 858, startPoint y: 320, endPoint x: 718, endPoint y: 329, distance: 140.0
click at [833, 326] on div "CHÀO MỪNG ĐẾN VỚI CỬA HÀNG DỊCH VỤ KHÁCH HÀNG Chính sách thanh toán Chính sách …" at bounding box center [762, 448] width 429 height 498
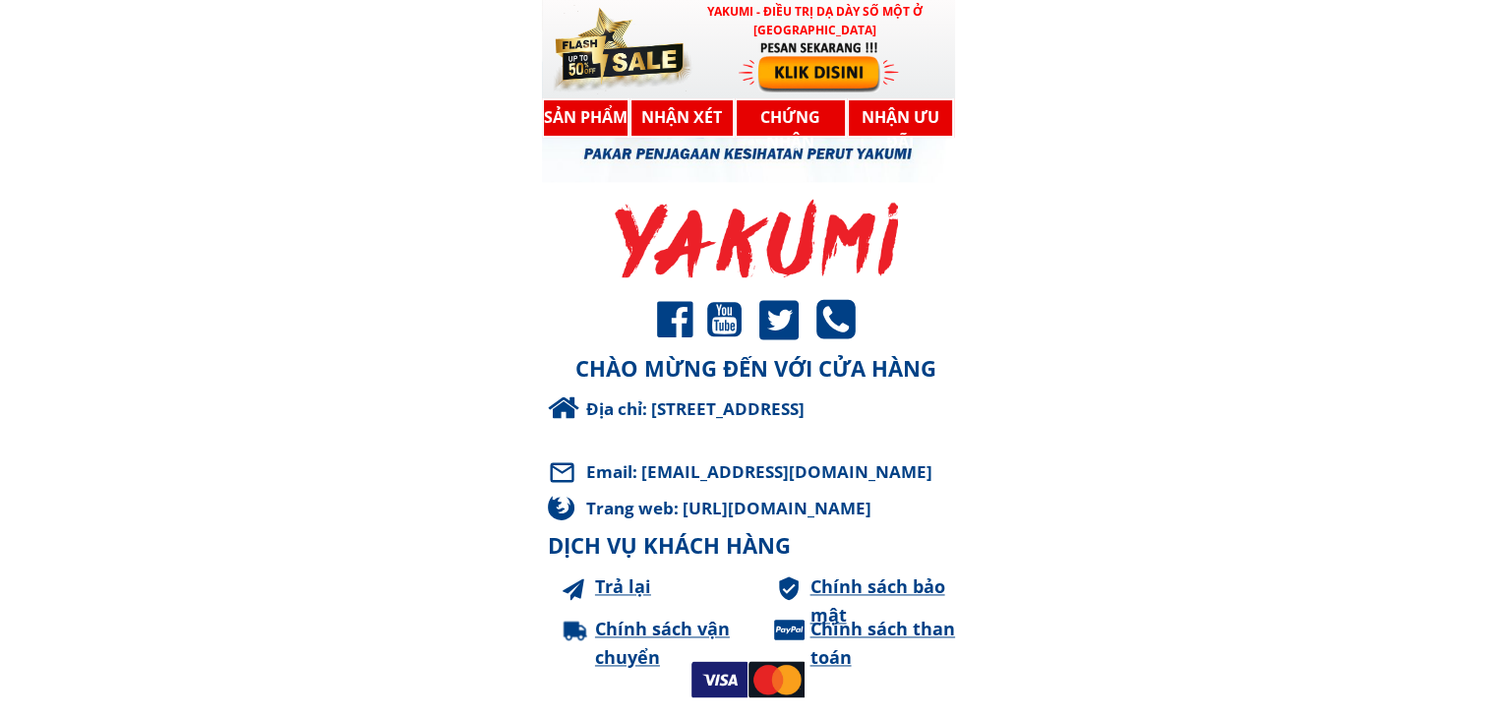
click at [718, 329] on link at bounding box center [724, 320] width 34 height 42
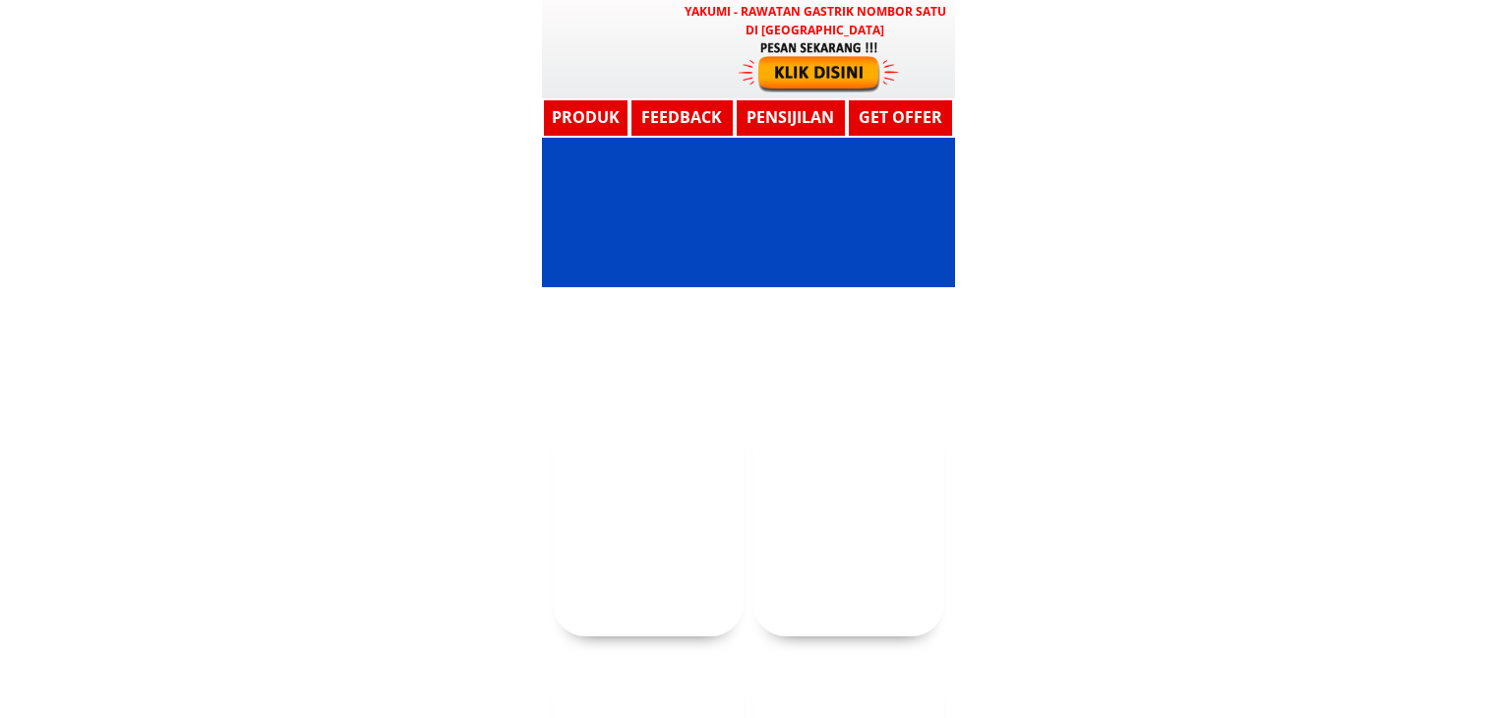
scroll to position [17671, 0]
